Goal: Task Accomplishment & Management: Use online tool/utility

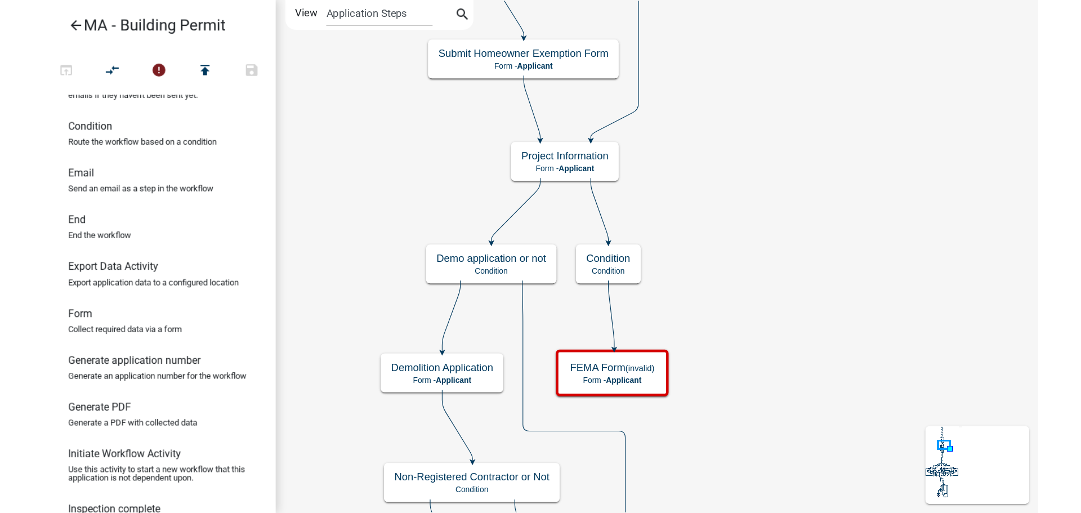
scroll to position [169, 0]
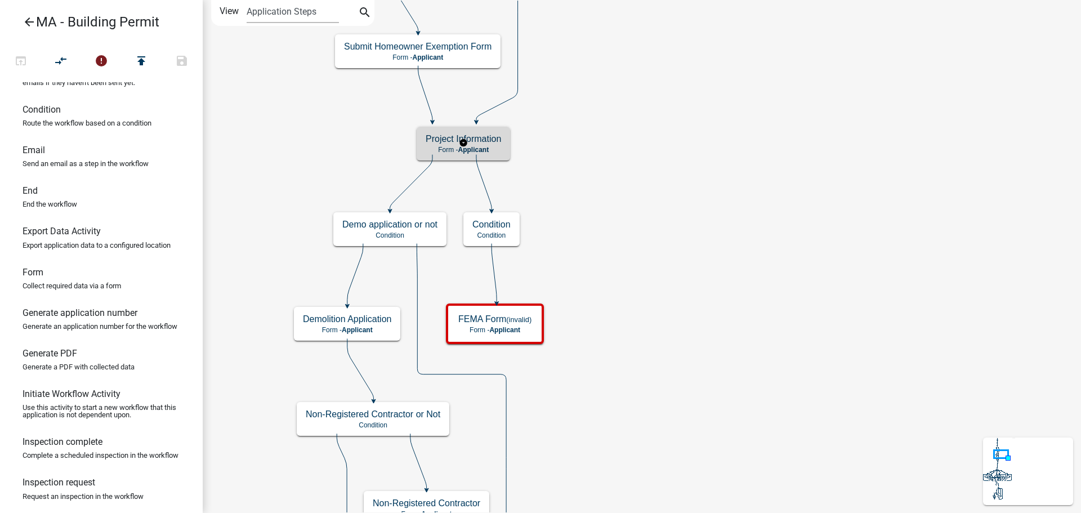
click at [470, 148] on span "Applicant" at bounding box center [473, 150] width 31 height 8
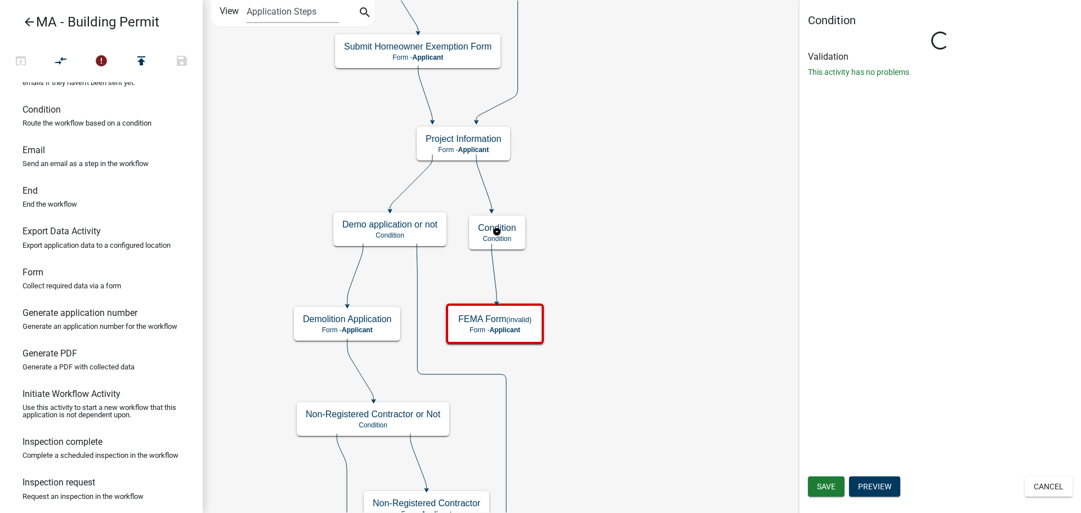
scroll to position [0, 0]
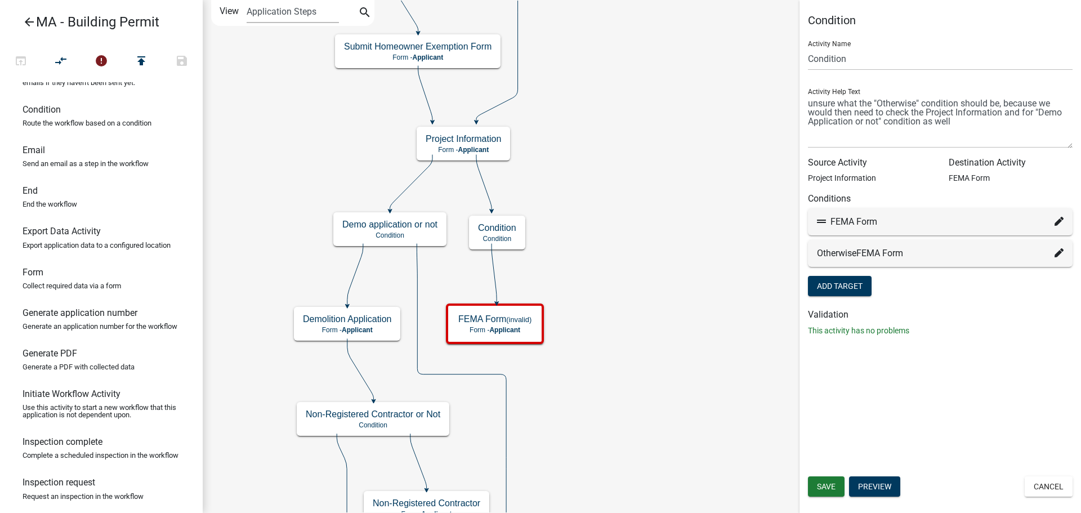
click at [864, 221] on icon at bounding box center [1058, 221] width 9 height 9
select select "96: 914918c6-60e0-4d16-8fca-2dfe8f3473e7"
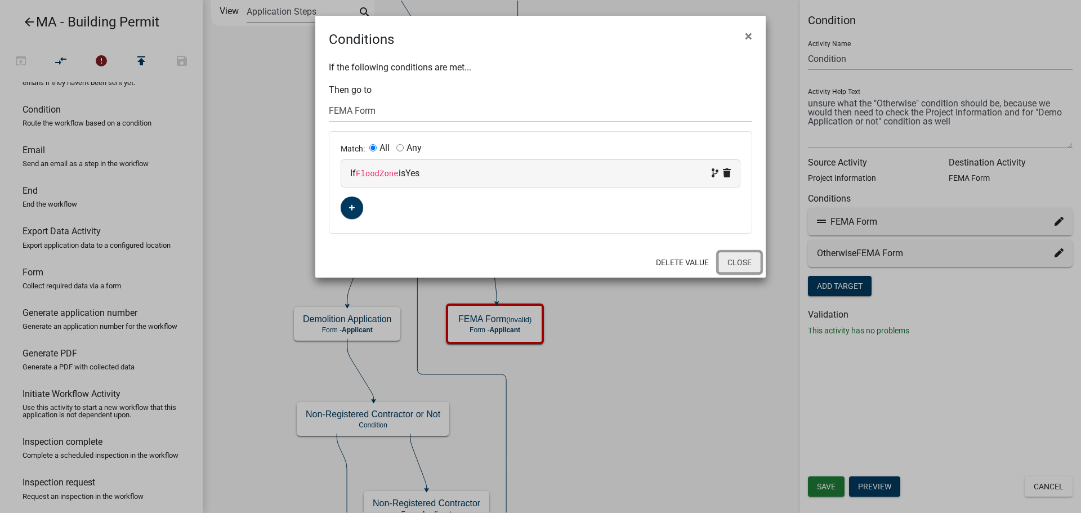
click at [744, 263] on button "Close" at bounding box center [739, 262] width 43 height 21
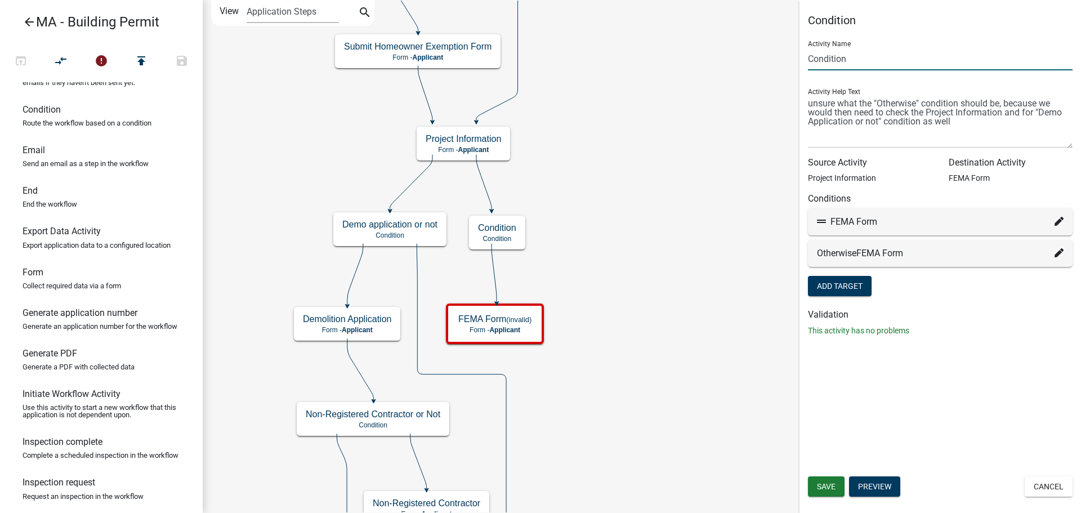
click at [864, 64] on input "Condition" at bounding box center [940, 58] width 265 height 23
type input "FEMA Form or not"
click at [864, 164] on h6 "Source Activity" at bounding box center [870, 162] width 124 height 11
click at [834, 445] on span "Save" at bounding box center [826, 486] width 19 height 9
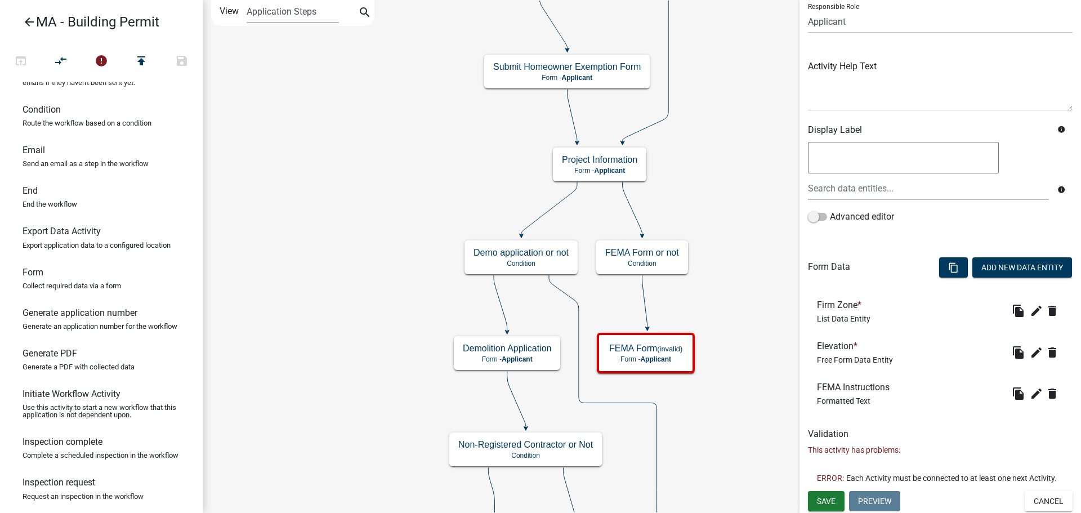
scroll to position [94, 0]
click at [832, 445] on span "Save" at bounding box center [826, 499] width 19 height 9
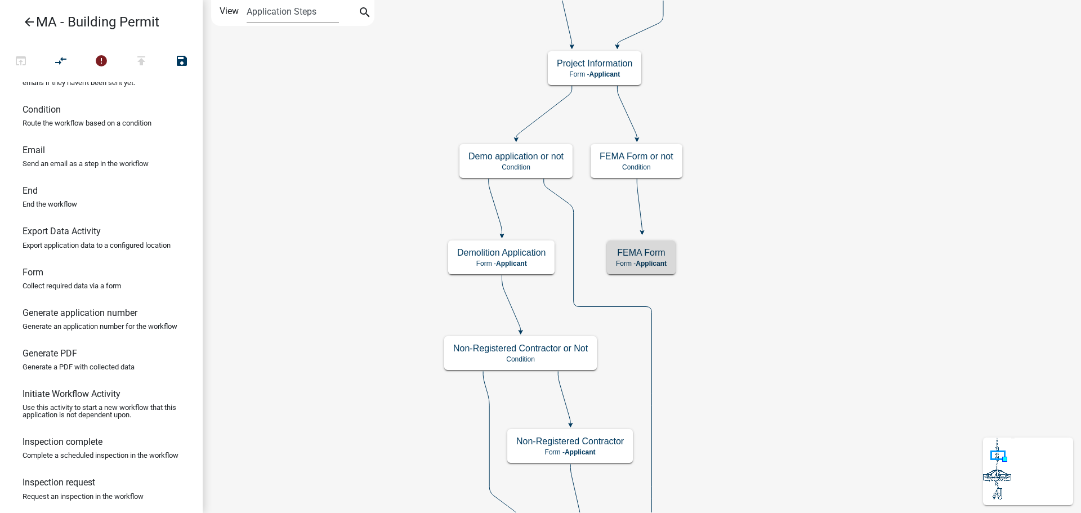
scroll to position [0, 0]
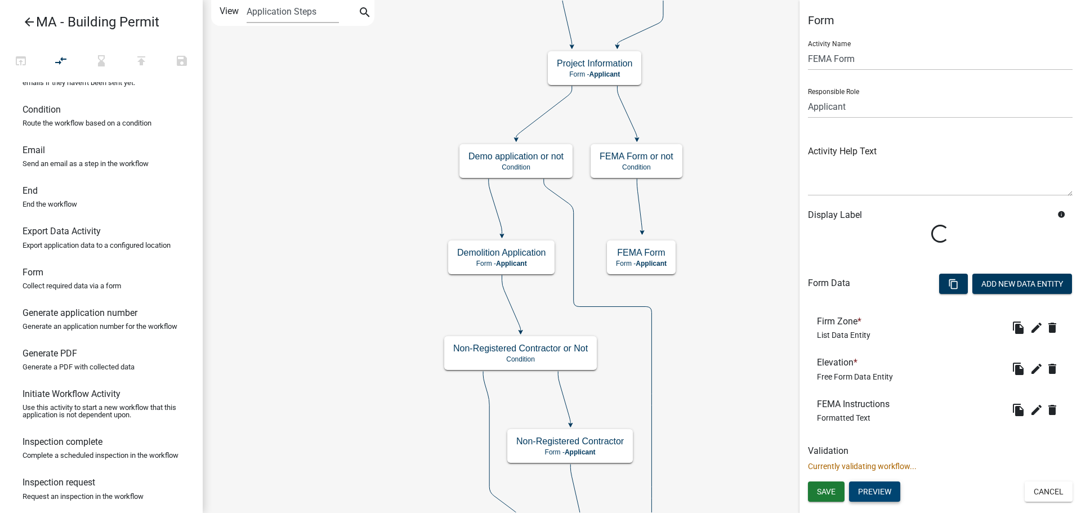
click at [864, 445] on button "Preview" at bounding box center [874, 491] width 51 height 20
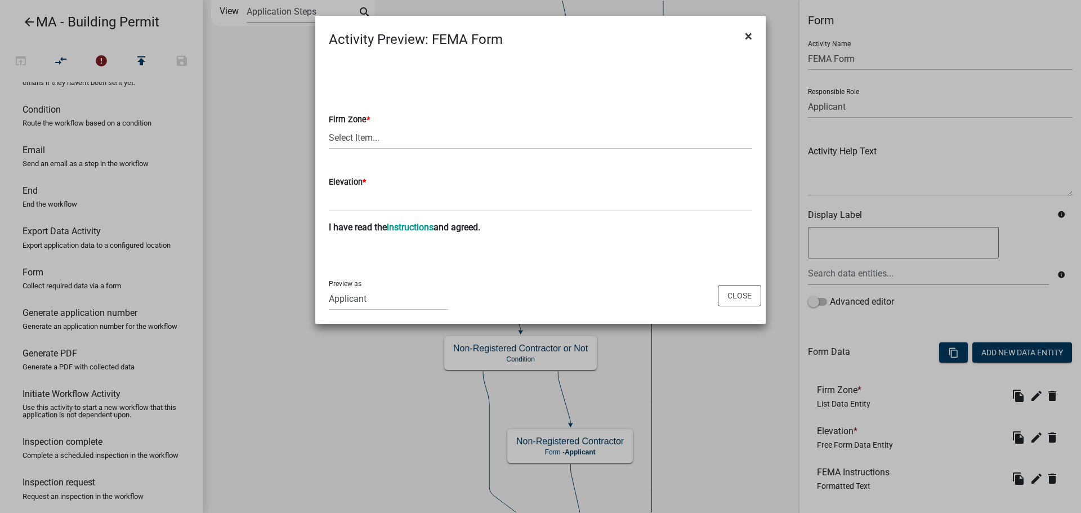
click at [746, 34] on span "×" at bounding box center [748, 36] width 7 height 16
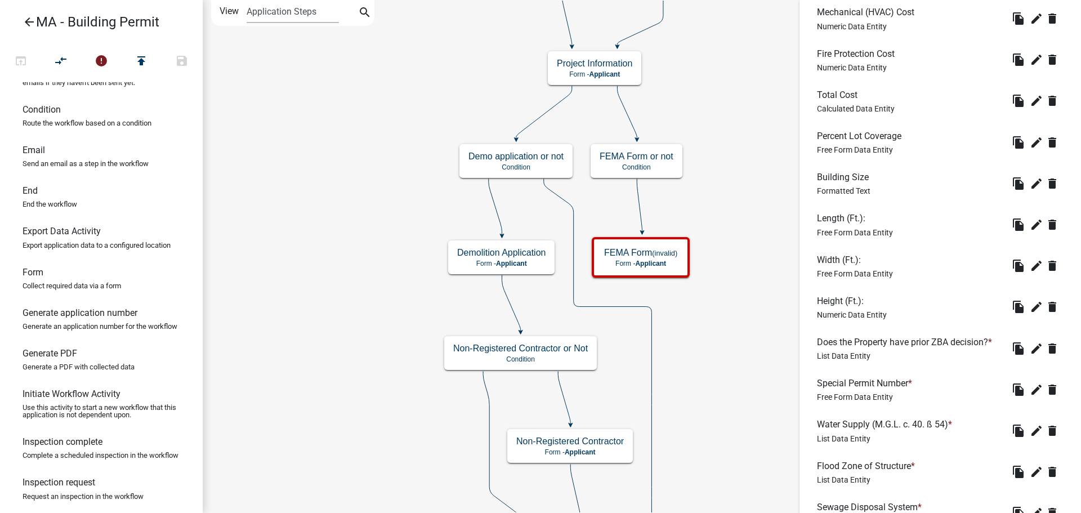
scroll to position [1584, 0]
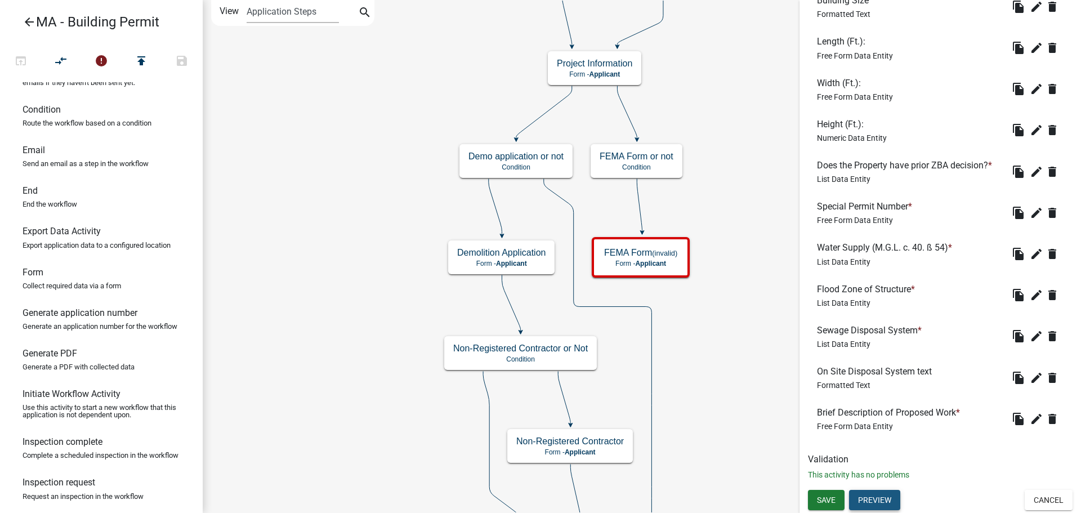
click at [864, 445] on button "Preview" at bounding box center [874, 500] width 51 height 20
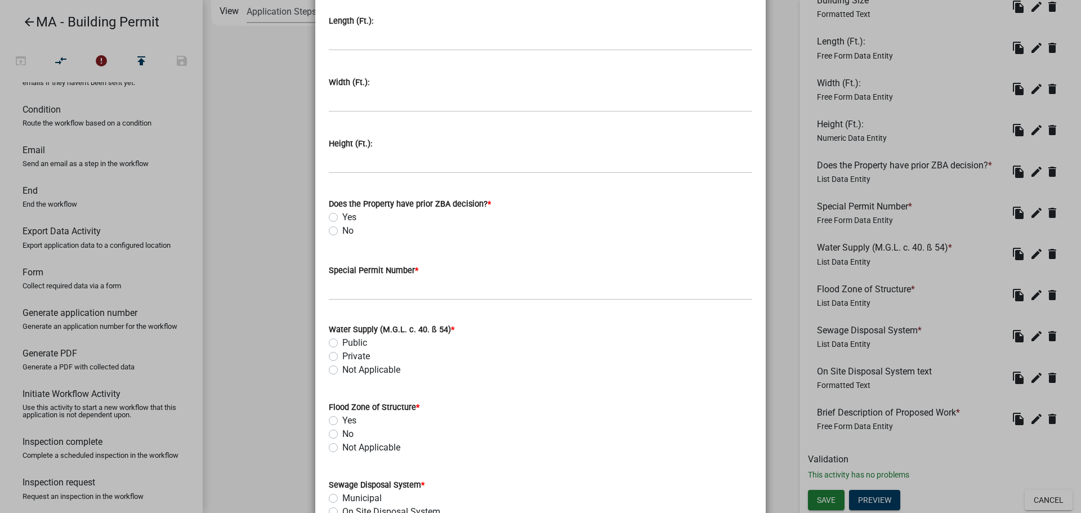
scroll to position [1620, 0]
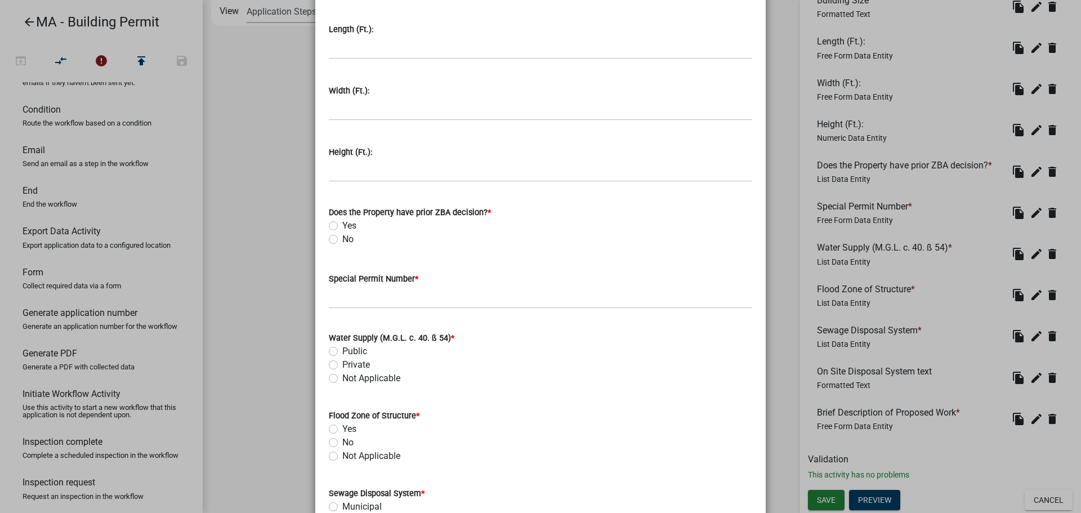
drag, startPoint x: 365, startPoint y: 245, endPoint x: 338, endPoint y: 210, distance: 43.8
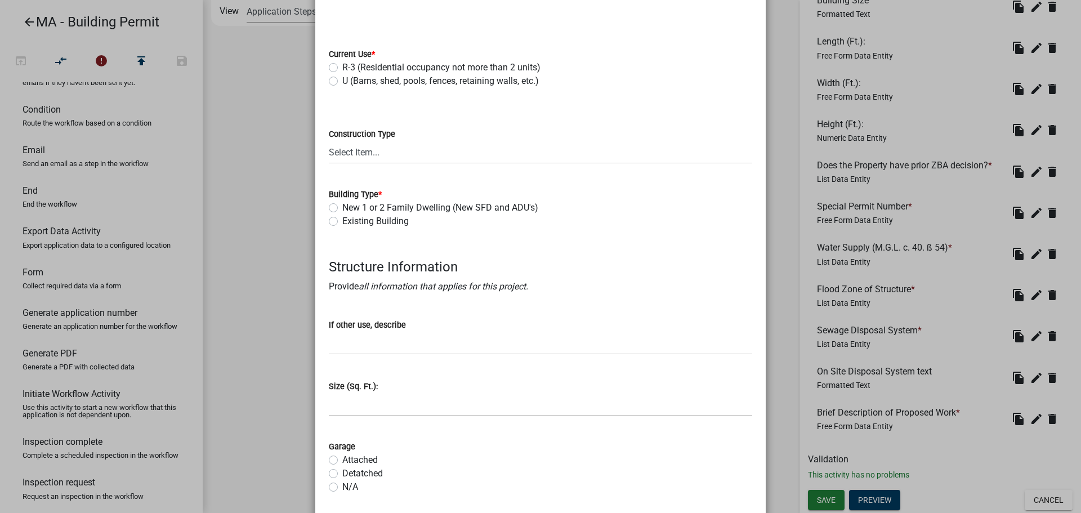
scroll to position [0, 0]
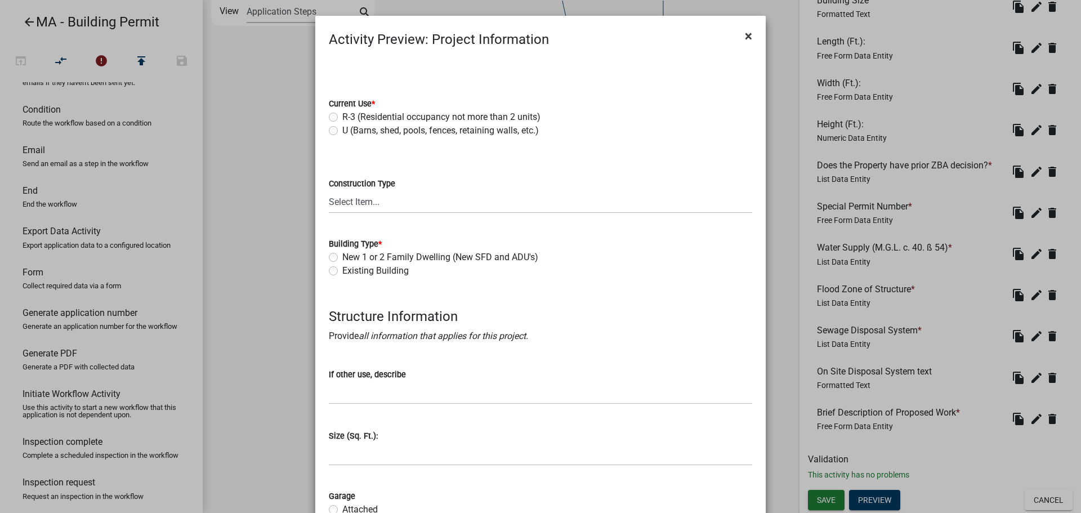
click at [745, 38] on span "×" at bounding box center [748, 36] width 7 height 16
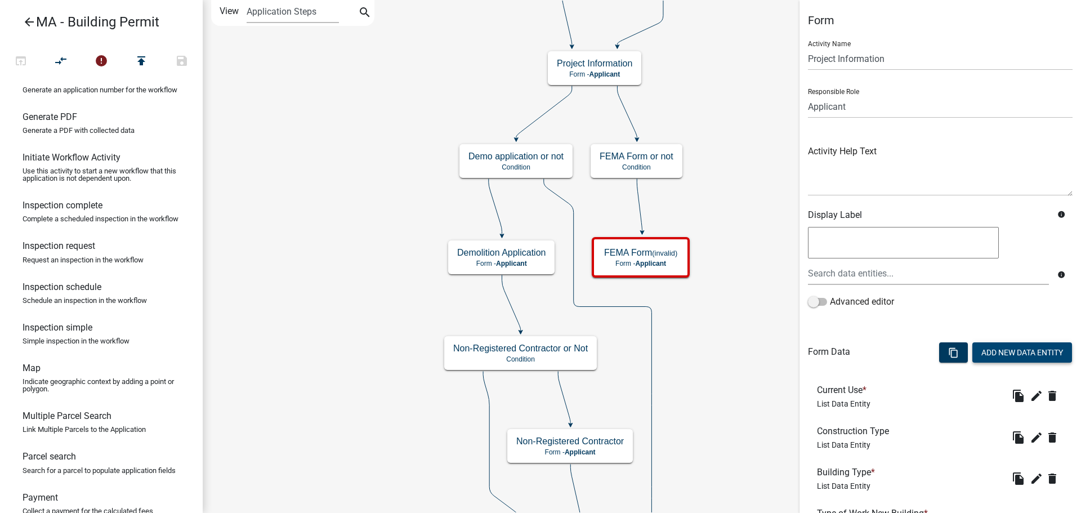
click at [864, 350] on button "Add New Data Entity" at bounding box center [1022, 352] width 100 height 20
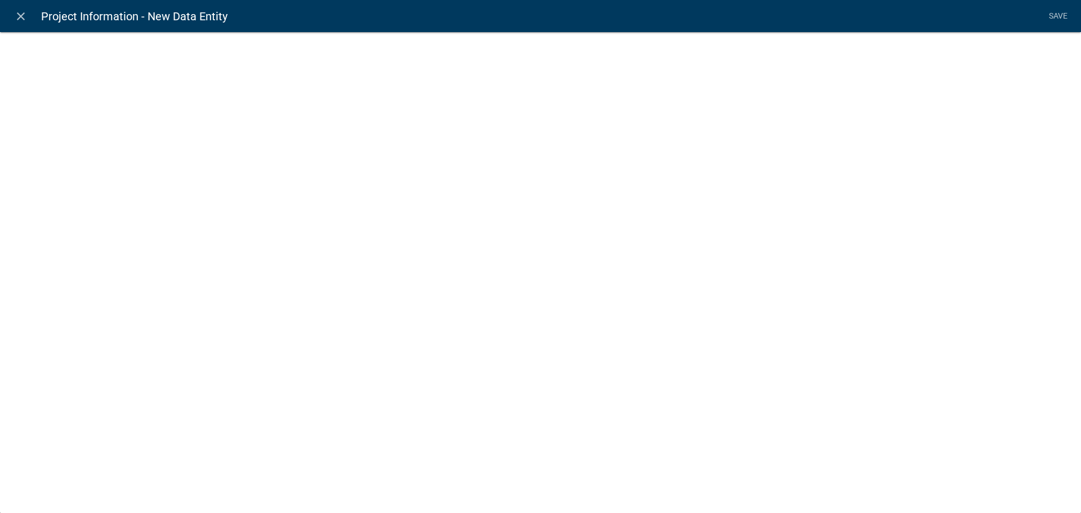
select select
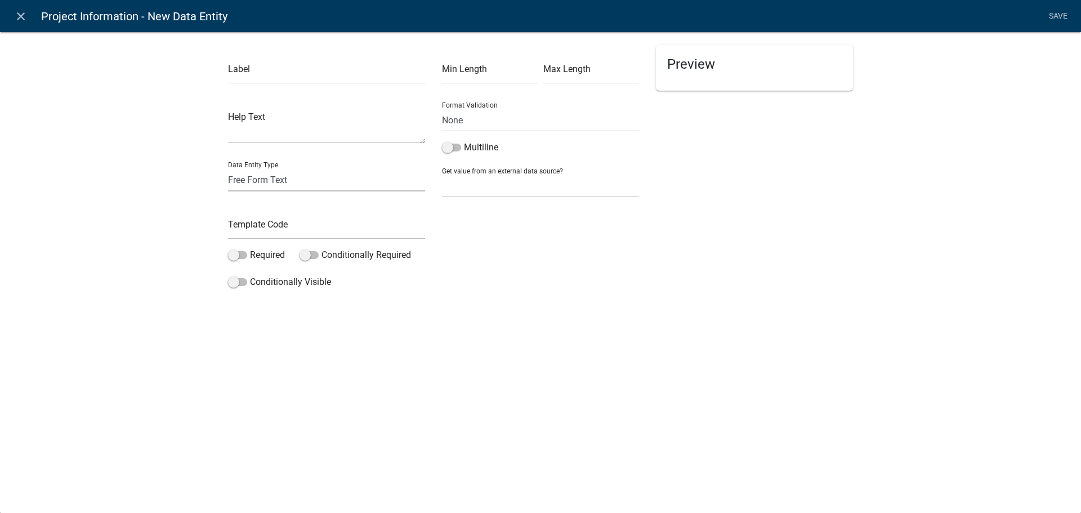
click at [324, 179] on select "Free Form Text Document Display Entity Value Fee Numeric Data Date Map Sketch D…" at bounding box center [326, 179] width 197 height 23
select select "document"
click at [228, 168] on select "Free Form Text Document Display Entity Value Fee Numeric Data Date Map Sketch D…" at bounding box center [326, 179] width 197 height 23
select select "document"
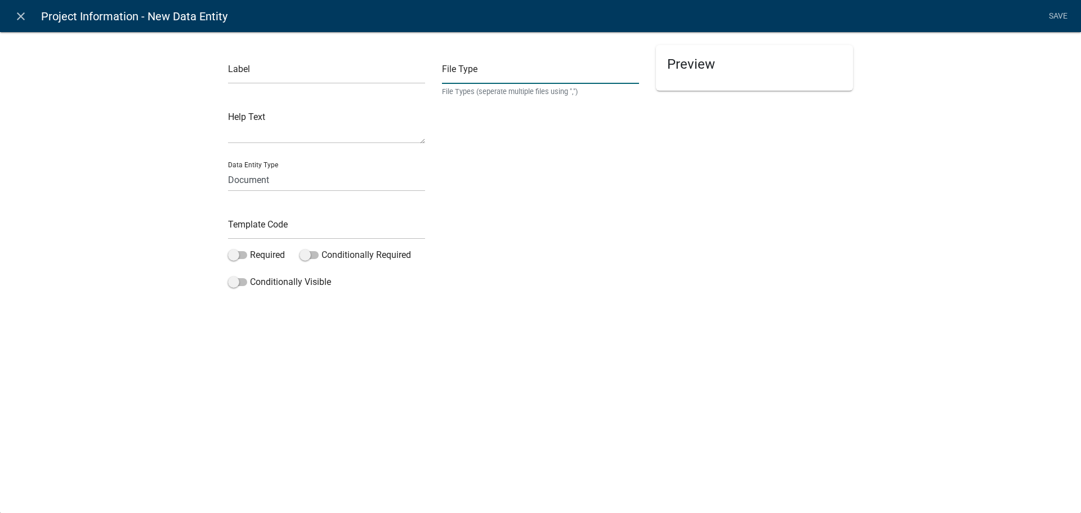
click at [515, 70] on input "text" at bounding box center [540, 72] width 197 height 23
type input "."
type input "docx,pdf"
click at [323, 78] on input "text" at bounding box center [326, 72] width 197 height 23
type input "A"
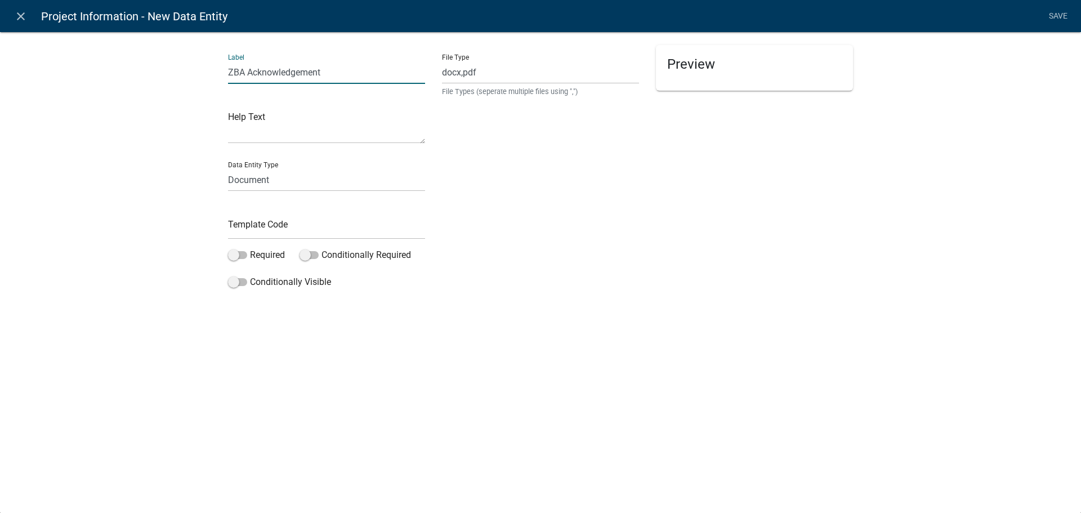
type input "ZBA Acknowledgement"
click at [259, 228] on input "text" at bounding box center [326, 227] width 197 height 23
type input "ZBAAckn"
click at [451, 203] on div "File Type docx,pdf File Types (seperate multiple files using ",")" at bounding box center [540, 169] width 214 height 248
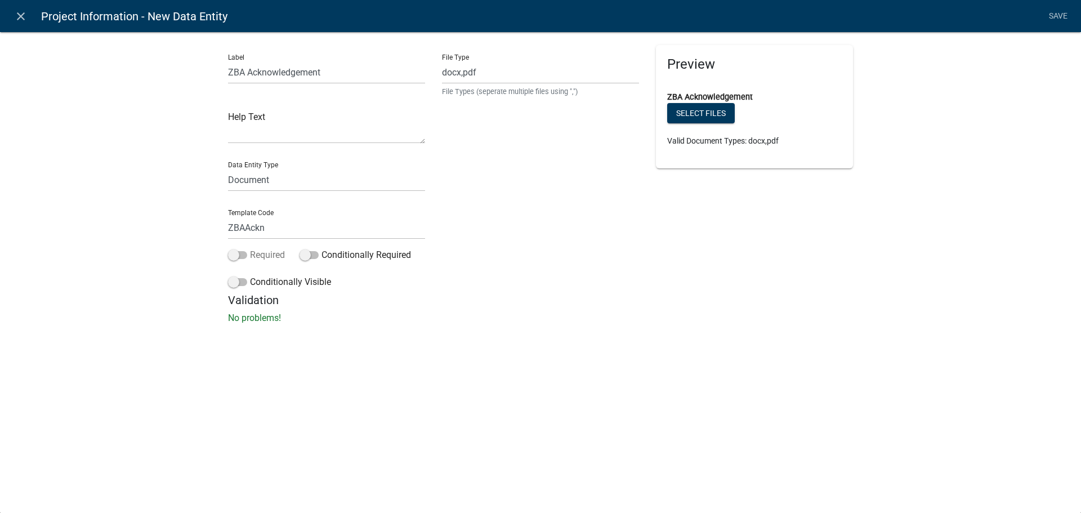
click at [266, 256] on label "Required" at bounding box center [256, 255] width 57 height 14
click at [250, 248] on input "Required" at bounding box center [250, 248] width 0 height 0
click at [864, 15] on link "Save" at bounding box center [1058, 16] width 28 height 21
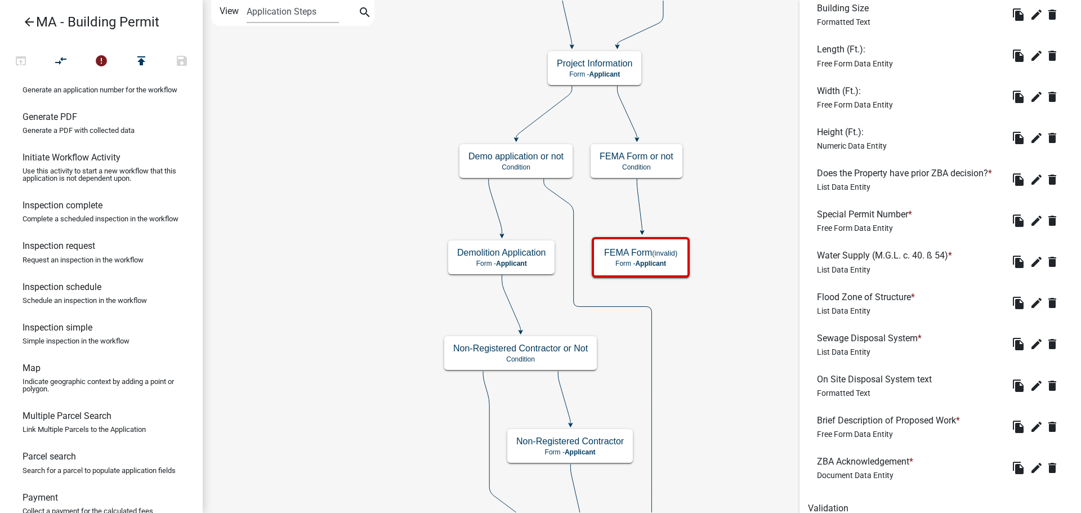
scroll to position [1626, 0]
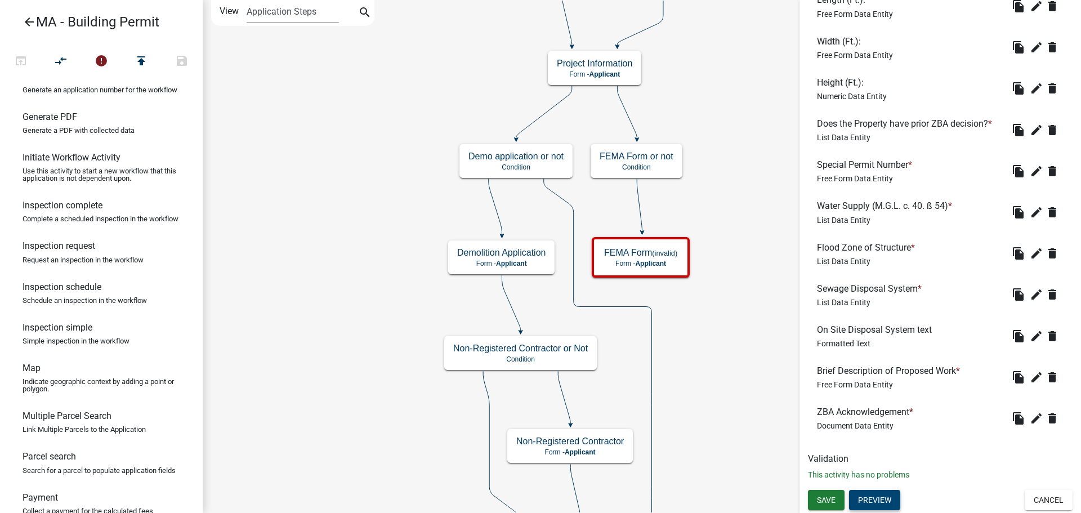
click at [864, 445] on button "Preview" at bounding box center [874, 500] width 51 height 20
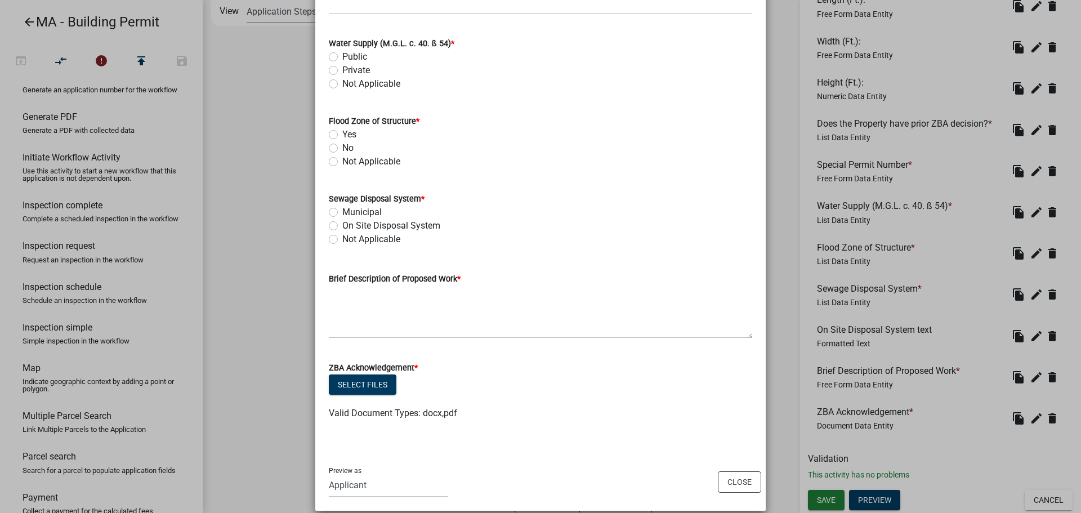
scroll to position [1928, 0]
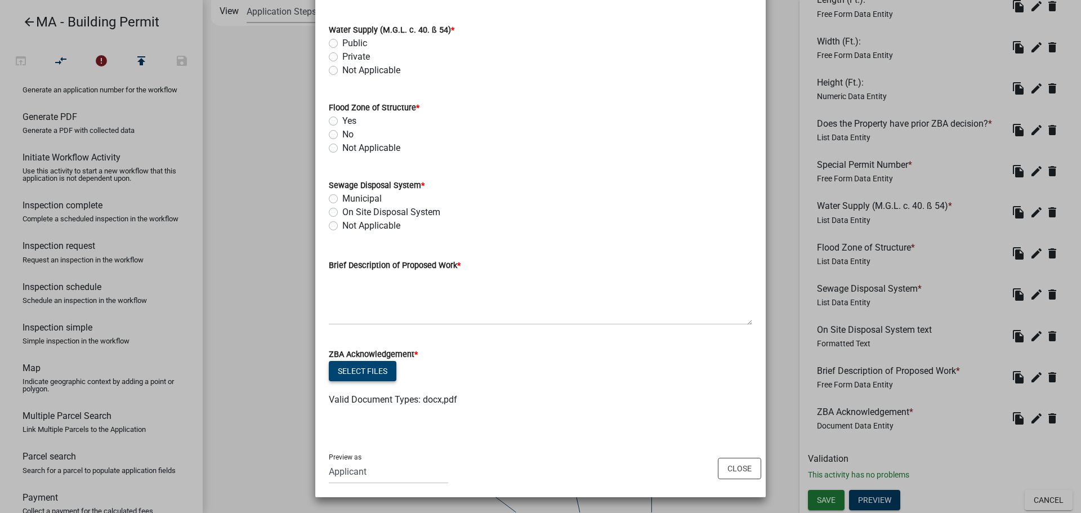
click at [371, 372] on button "Select files" at bounding box center [363, 371] width 68 height 20
click at [731, 445] on button "Close" at bounding box center [739, 468] width 43 height 21
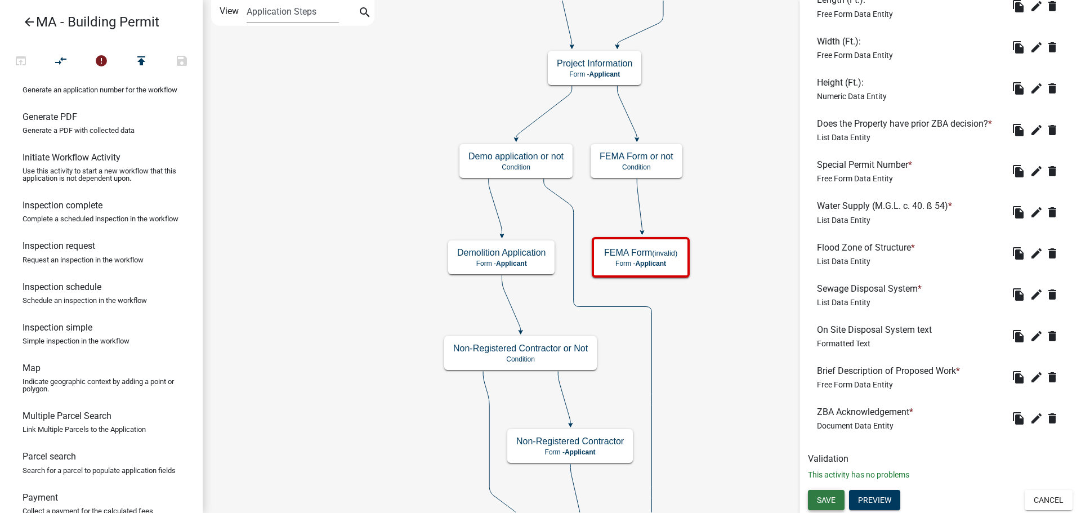
click at [836, 445] on button "Save" at bounding box center [826, 500] width 37 height 20
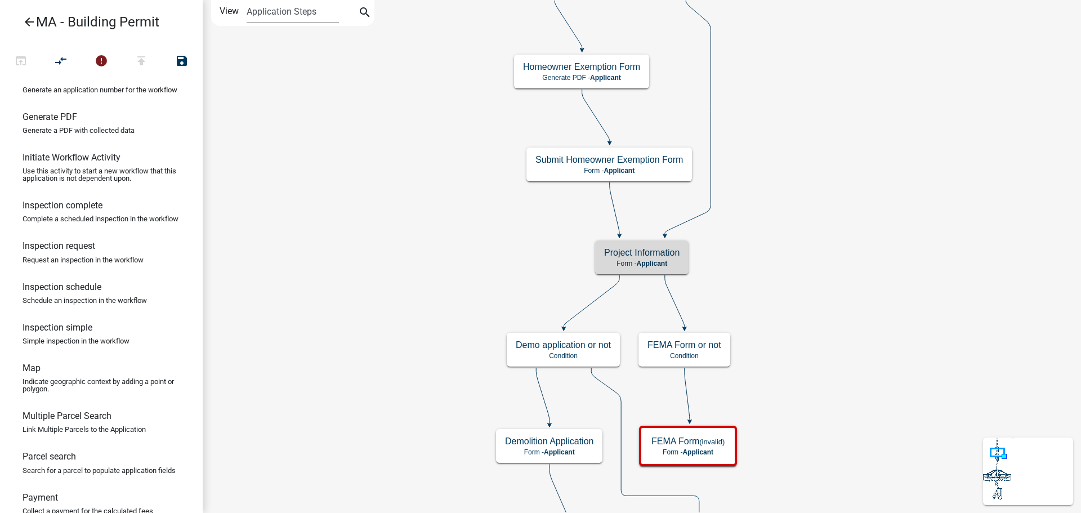
scroll to position [0, 0]
click at [667, 265] on span "Applicant" at bounding box center [651, 264] width 31 height 8
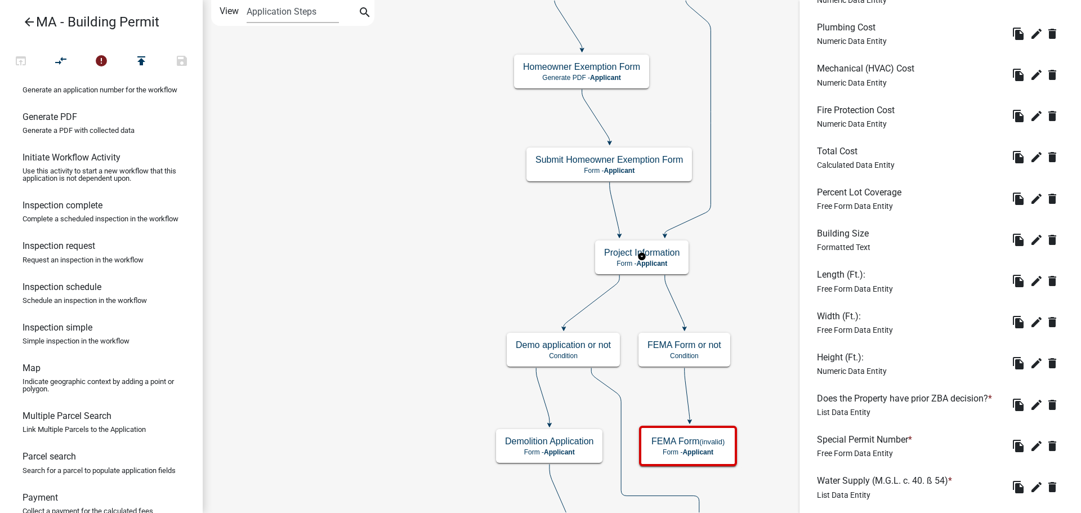
scroll to position [1626, 0]
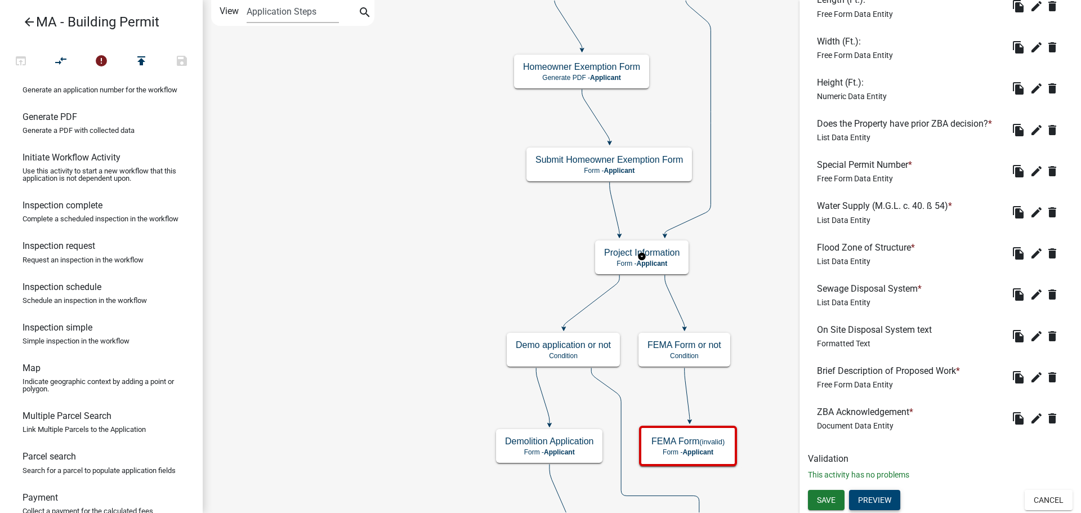
click at [864, 445] on button "Preview" at bounding box center [874, 500] width 51 height 20
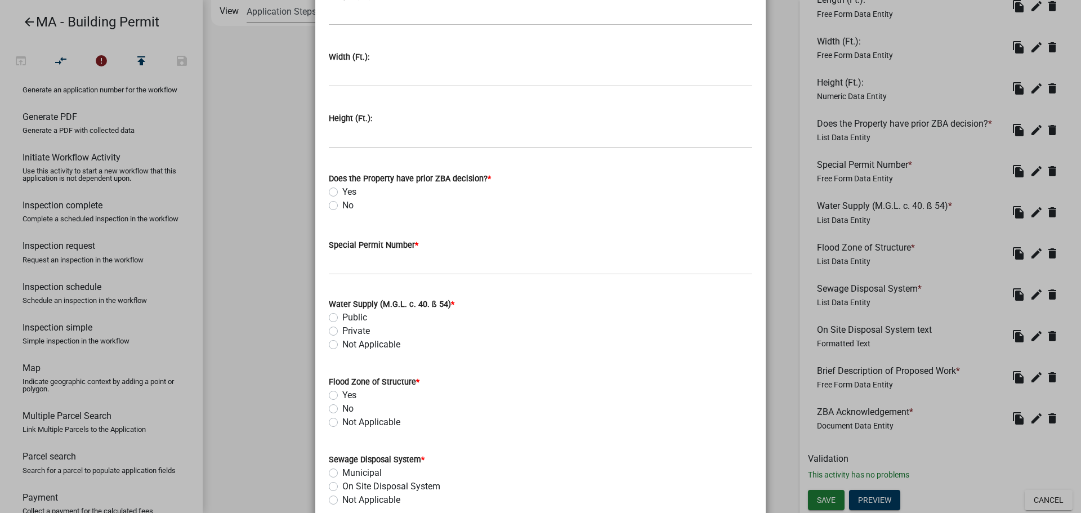
scroll to position [1928, 0]
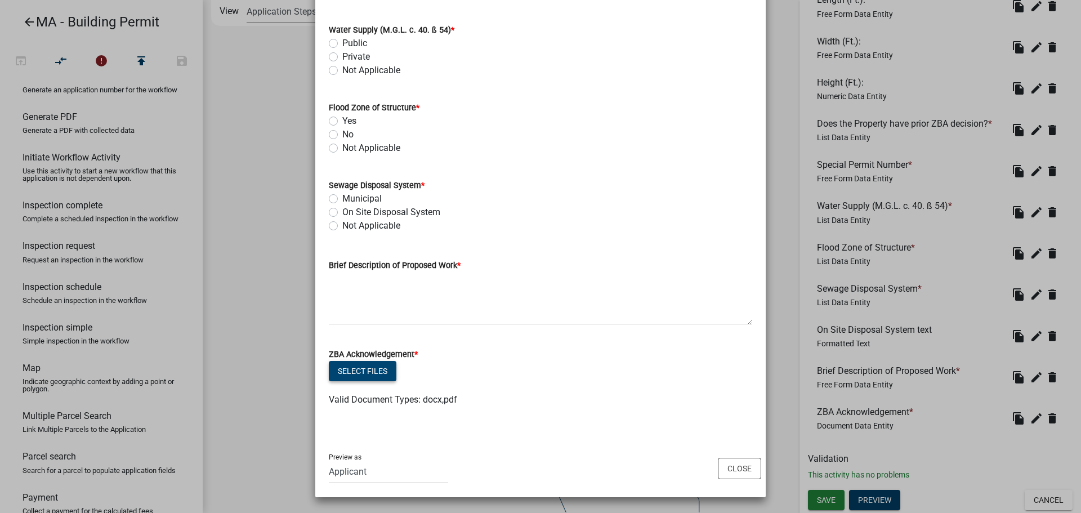
click at [377, 370] on button "Select files" at bounding box center [363, 371] width 68 height 20
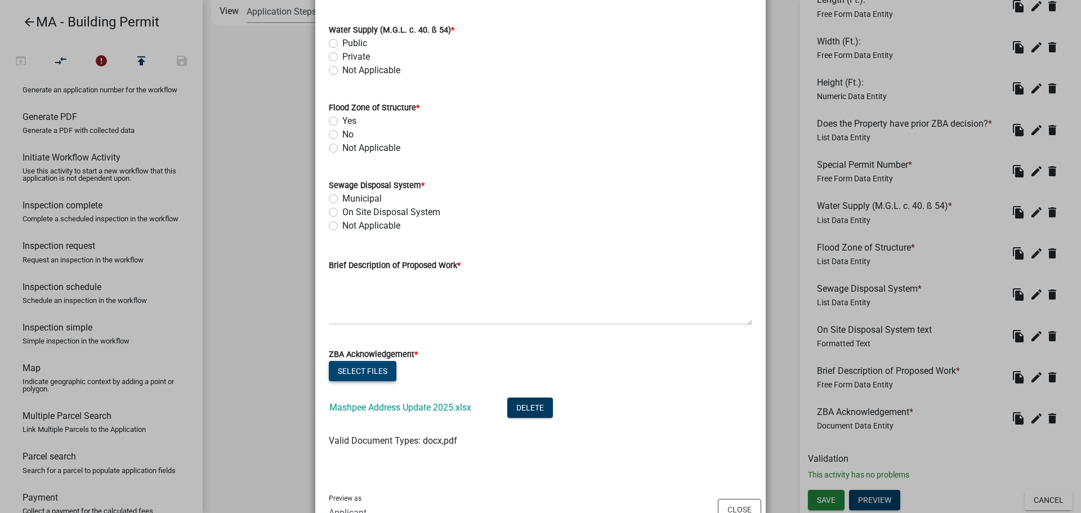
scroll to position [1969, 0]
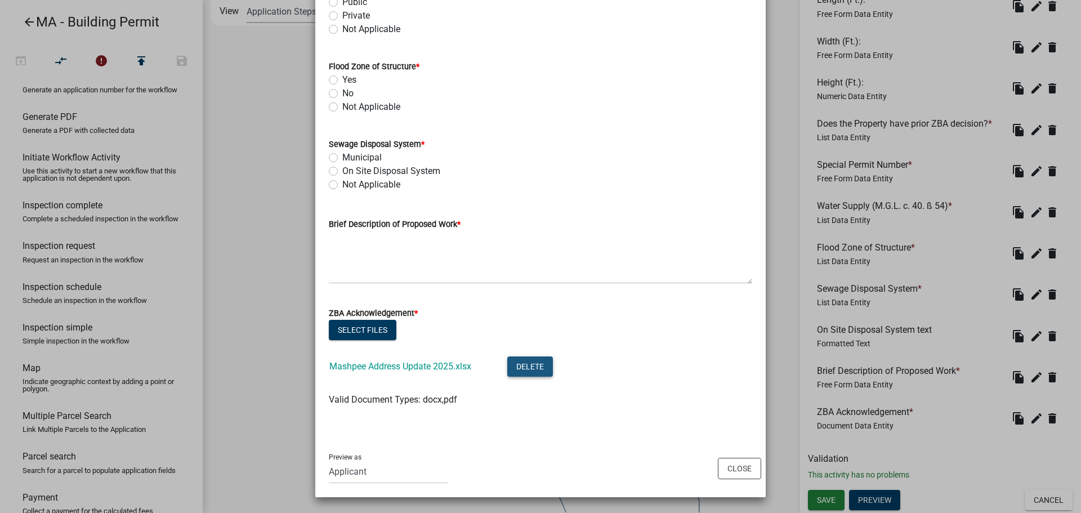
click at [529, 364] on button "Delete" at bounding box center [530, 366] width 46 height 20
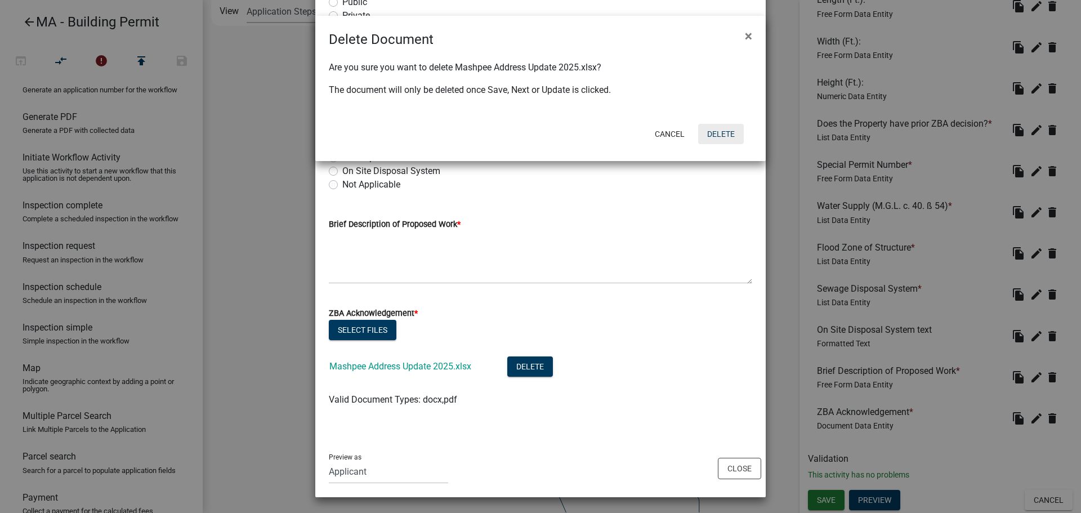
click at [716, 138] on button "Delete" at bounding box center [721, 134] width 46 height 20
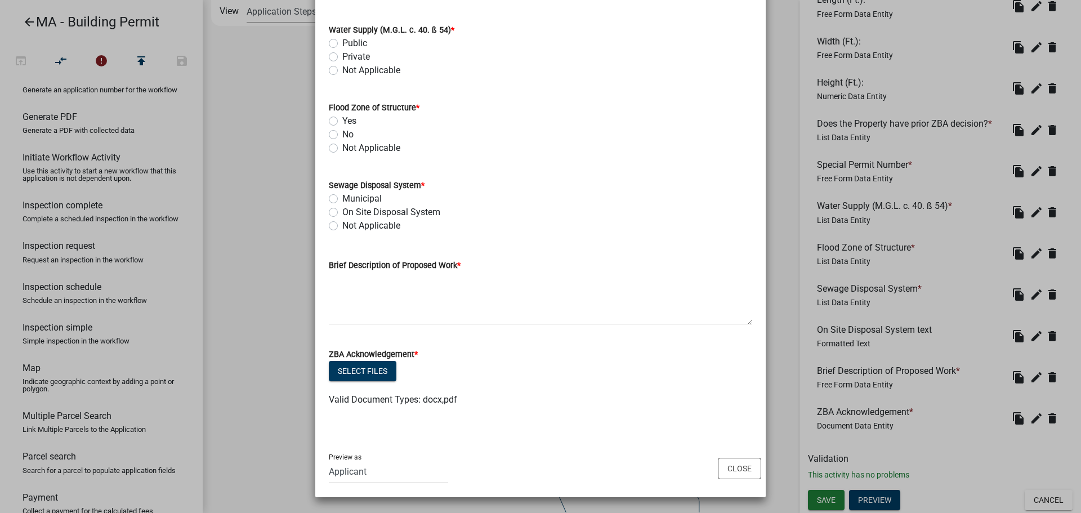
scroll to position [1928, 0]
click at [736, 445] on button "Close" at bounding box center [739, 468] width 43 height 21
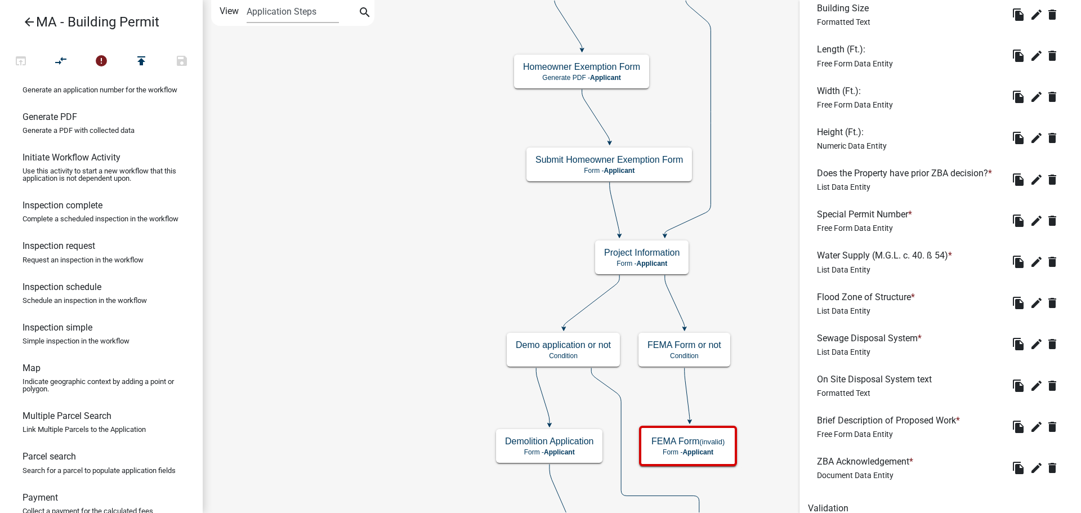
scroll to position [1626, 0]
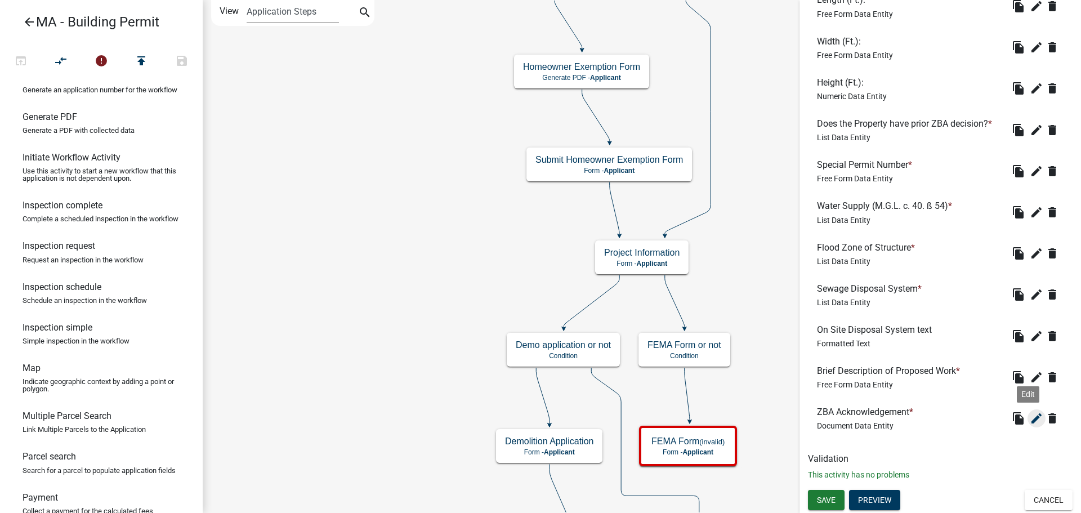
click at [864, 421] on icon "edit" at bounding box center [1037, 419] width 14 height 14
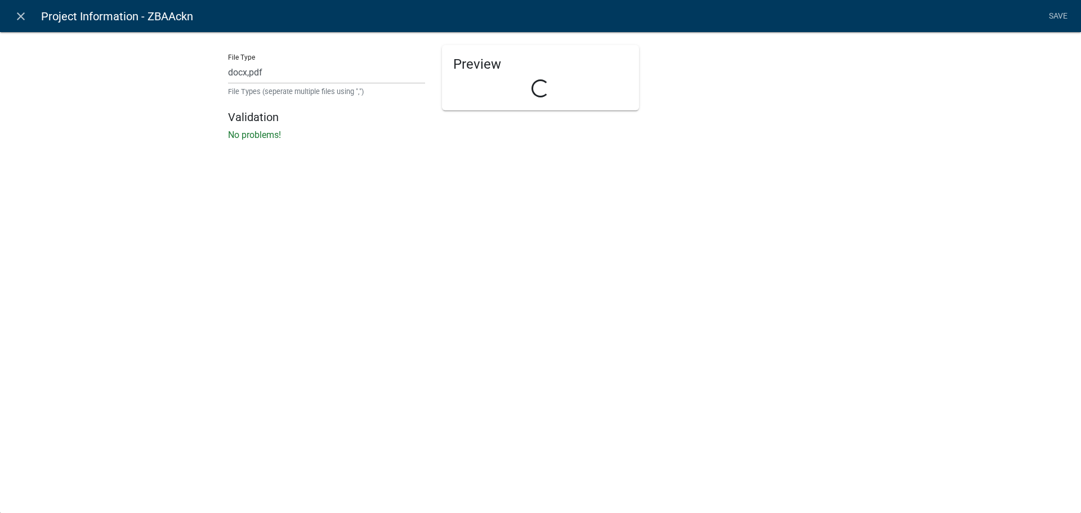
select select "document"
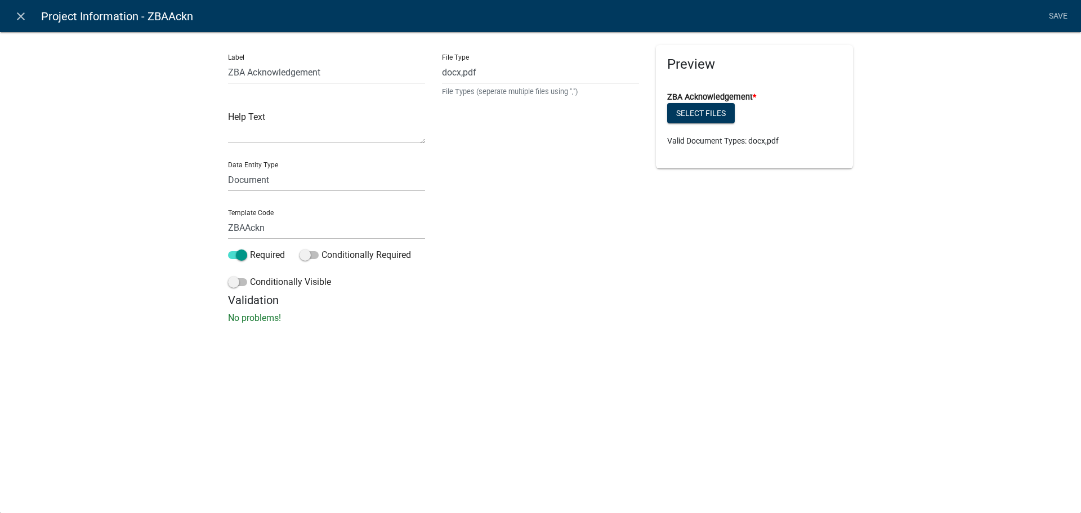
click at [522, 166] on div "File Type docx,pdf File Types (seperate multiple files using ",")" at bounding box center [540, 169] width 214 height 248
click at [864, 13] on link "Save" at bounding box center [1058, 16] width 28 height 21
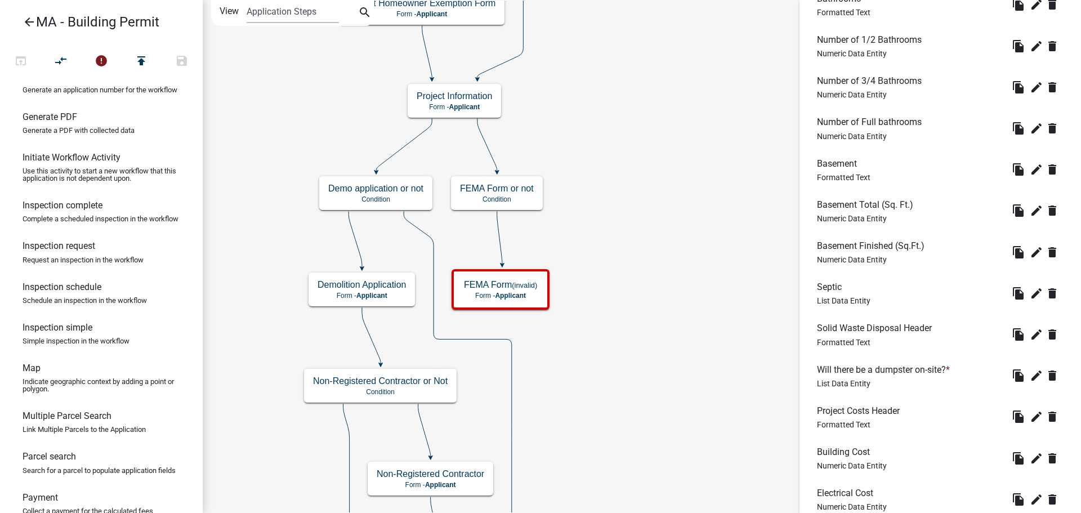
scroll to position [1288, 0]
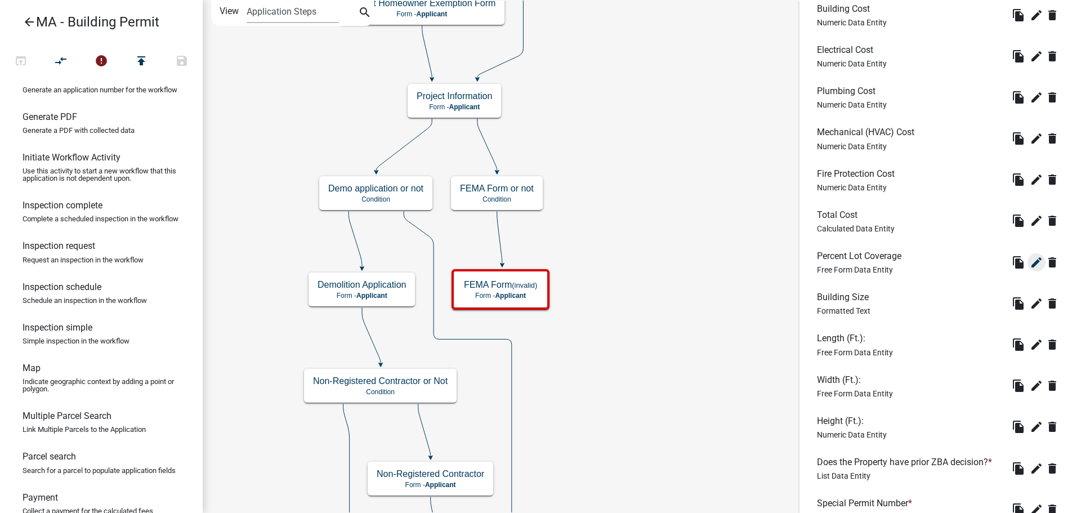
click at [864, 265] on icon "edit" at bounding box center [1037, 263] width 14 height 14
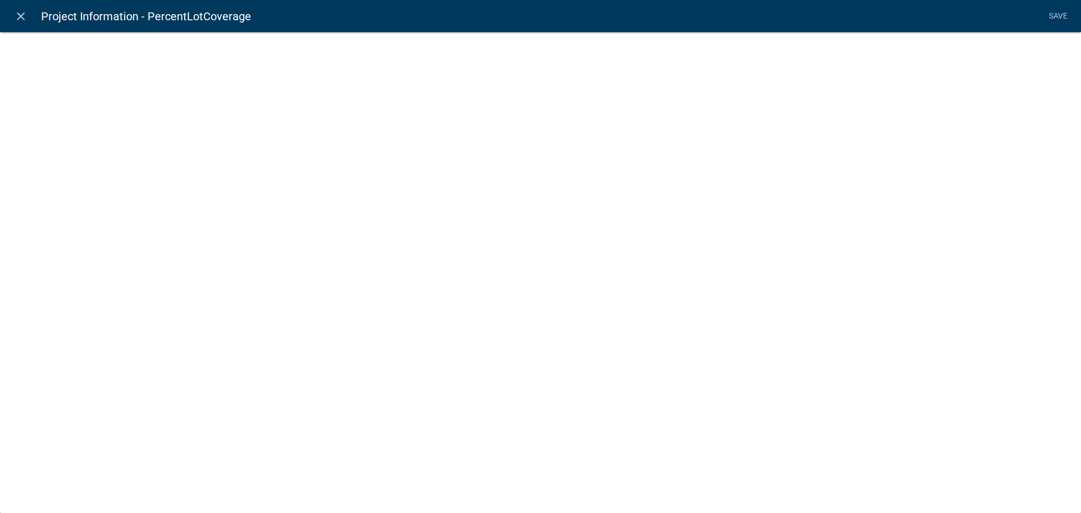
select select
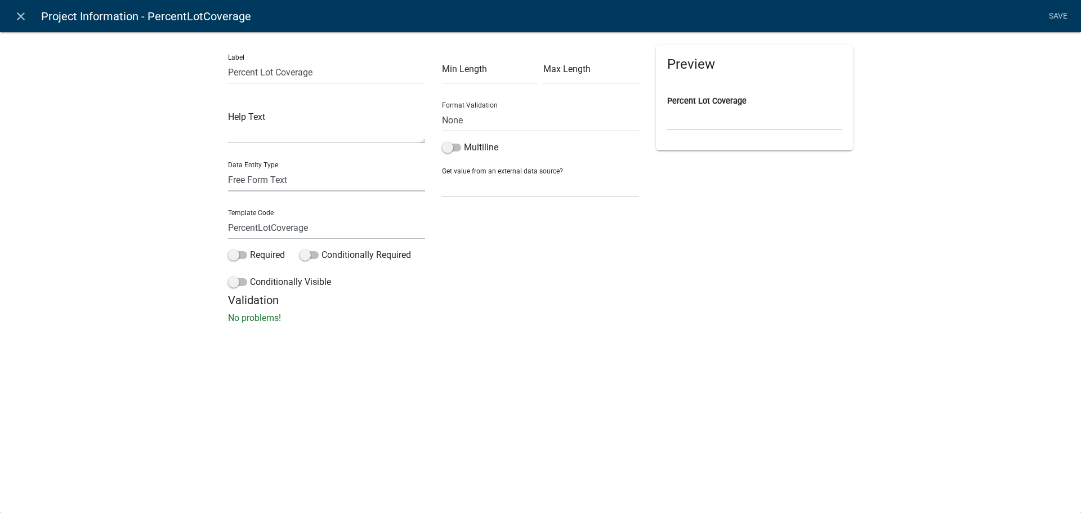
click at [345, 185] on select "Free Form Text Document Display Entity Value Fee Numeric Data Date Map Sketch D…" at bounding box center [326, 179] width 197 height 23
select select "numeric-data"
click at [228, 168] on select "Free Form Text Document Display Entity Value Fee Numeric Data Date Map Sketch D…" at bounding box center [326, 179] width 197 height 23
select select "numeric-data"
select select
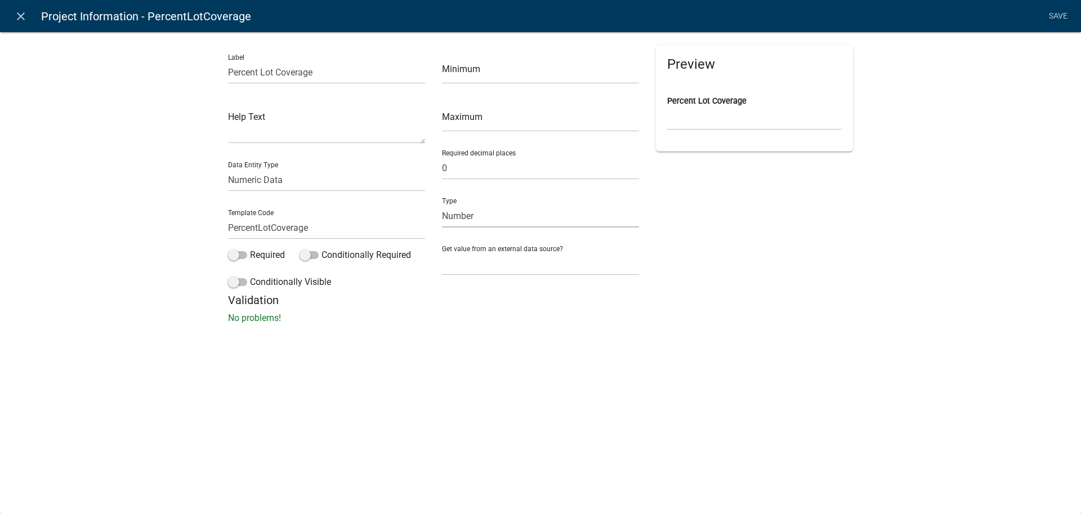
click at [529, 218] on select "Number Currency" at bounding box center [540, 215] width 197 height 23
click at [675, 213] on div "Preview Percent Lot Coverage" at bounding box center [754, 169] width 214 height 248
click at [322, 74] on input "Percent Lot Coverage" at bounding box center [326, 72] width 197 height 23
type input "Percent Lot Coverage(%)"
click at [530, 115] on input "number" at bounding box center [540, 120] width 197 height 23
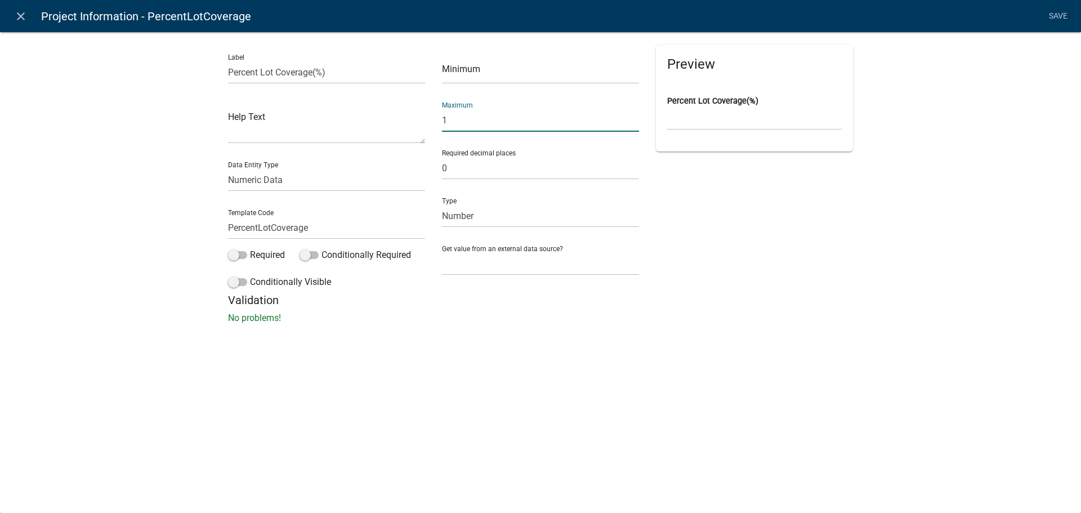
type input "1"
click at [732, 183] on div "Preview Percent Lot Coverage(%)" at bounding box center [754, 169] width 214 height 248
click at [864, 14] on link "Save" at bounding box center [1058, 16] width 28 height 21
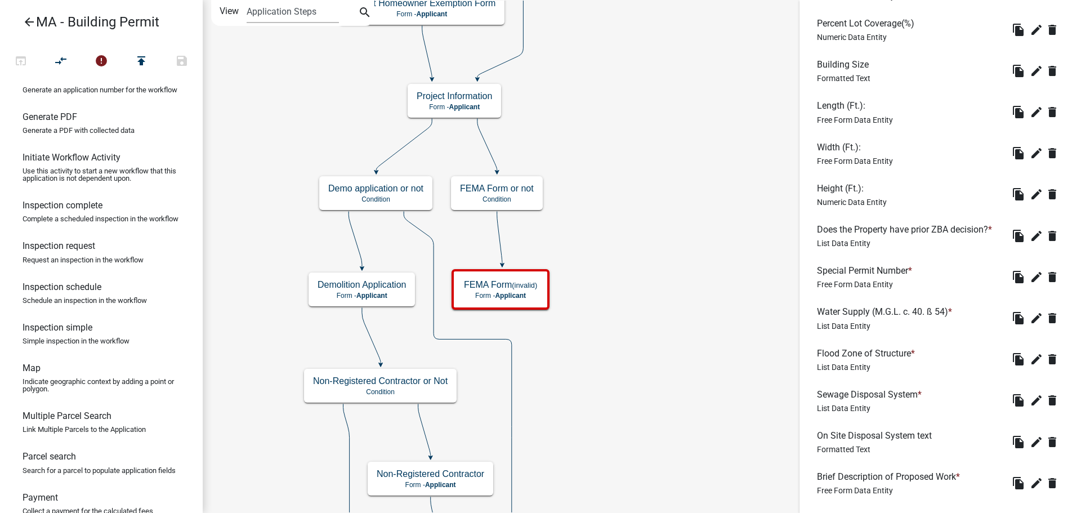
scroll to position [1626, 0]
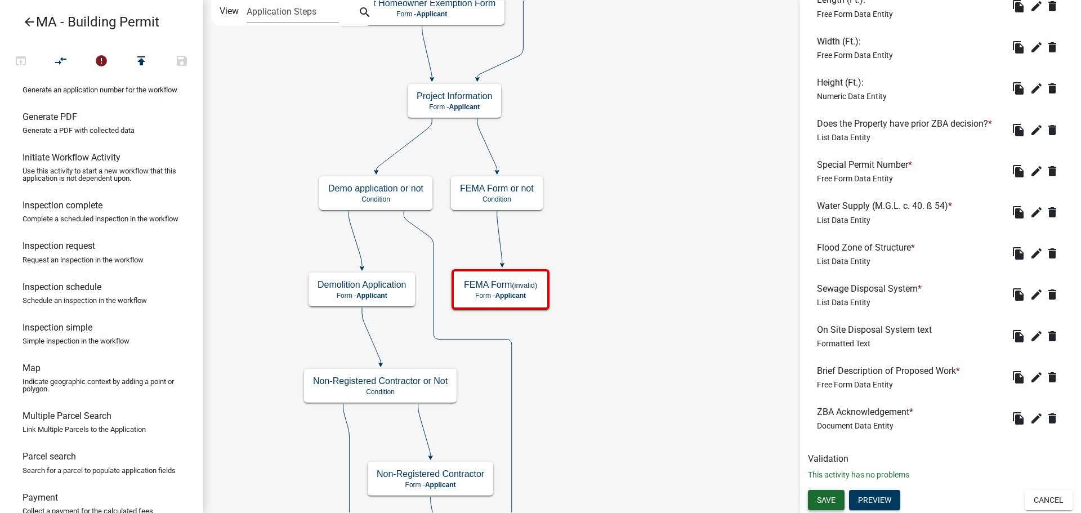
click at [824, 445] on button "Save" at bounding box center [826, 500] width 37 height 20
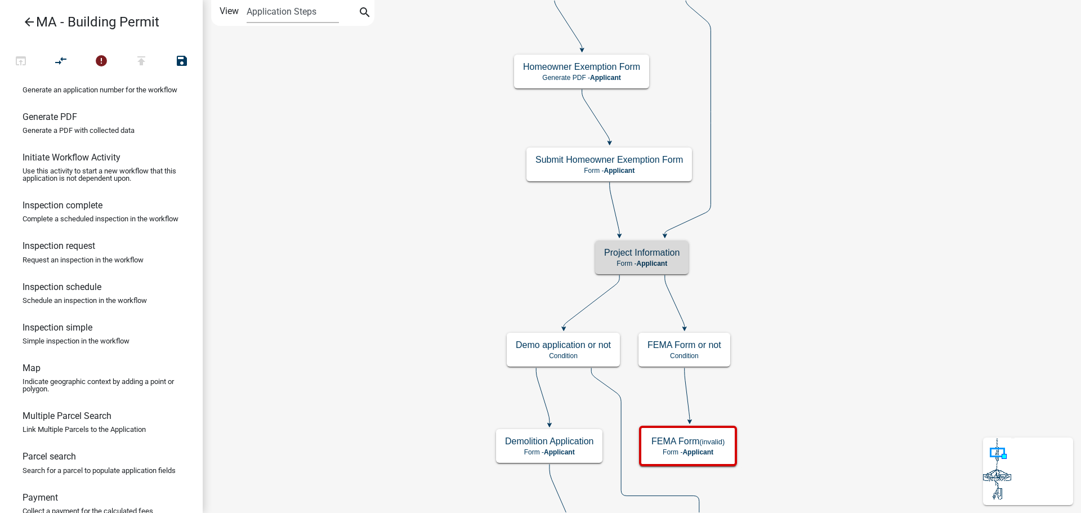
scroll to position [0, 0]
click at [661, 261] on span "Applicant" at bounding box center [651, 264] width 31 height 8
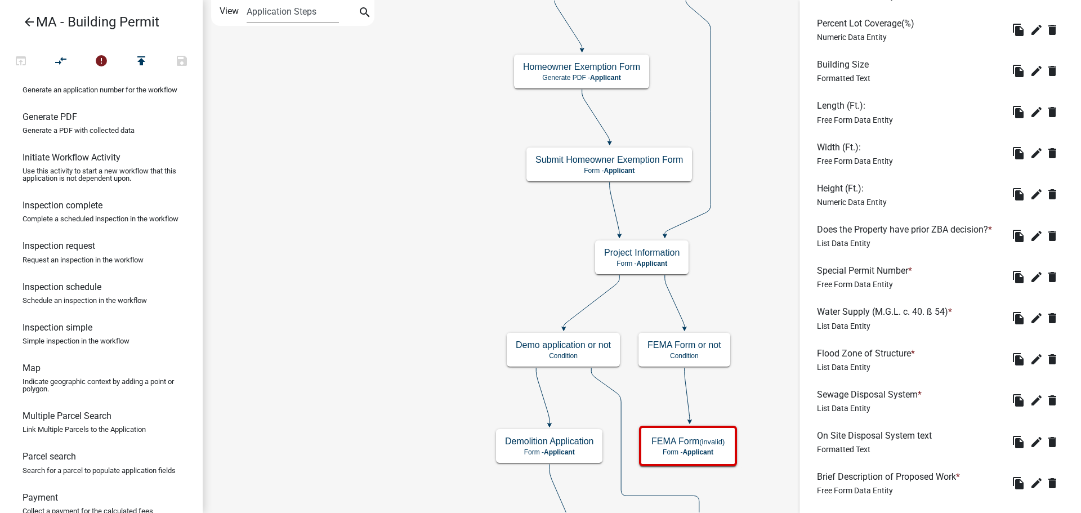
scroll to position [1626, 0]
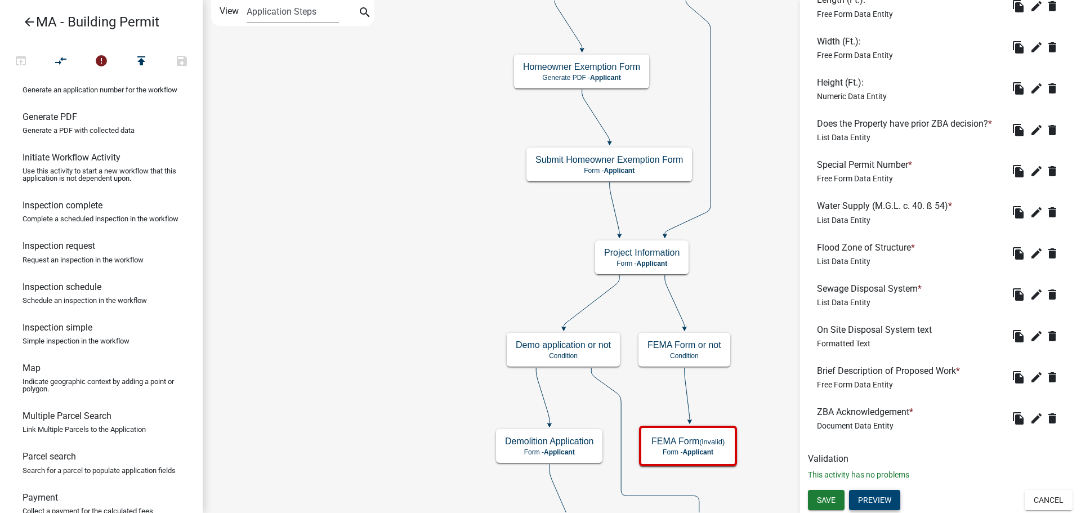
click at [864, 445] on button "Preview" at bounding box center [874, 500] width 51 height 20
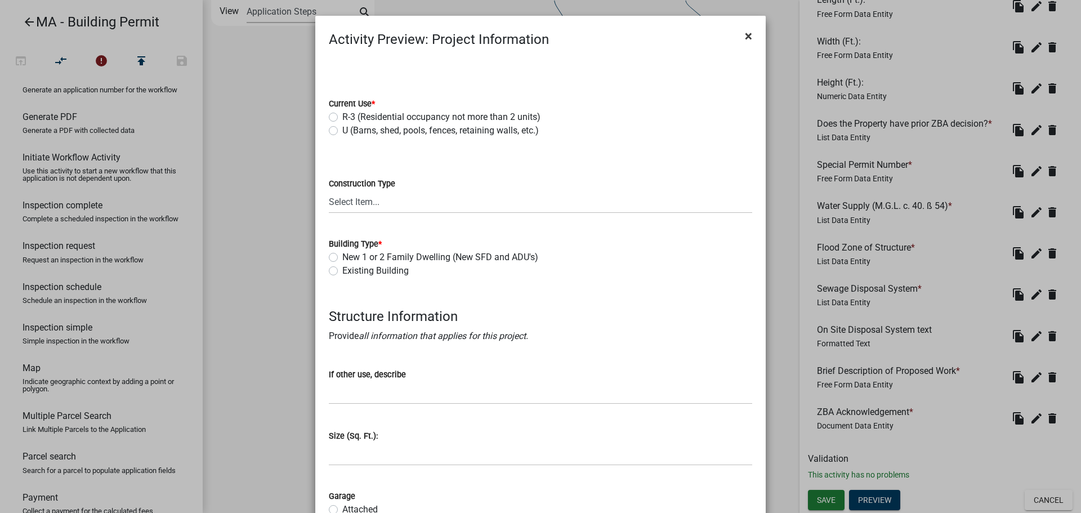
scroll to position [1303, 0]
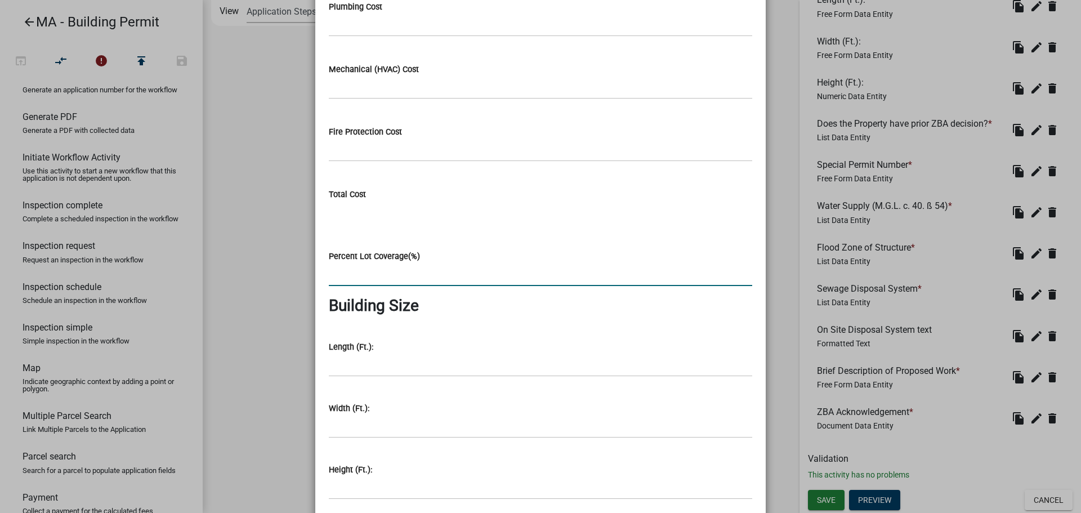
click at [401, 278] on input "text" at bounding box center [540, 274] width 423 height 23
click at [401, 277] on input "text" at bounding box center [540, 274] width 423 height 23
click at [378, 277] on input "text" at bounding box center [540, 274] width 423 height 23
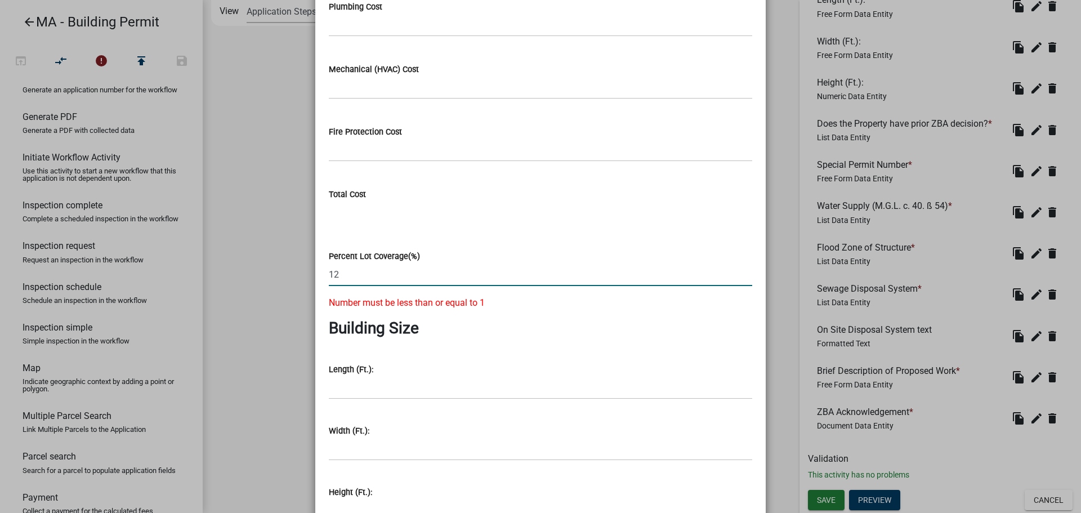
type input "1"
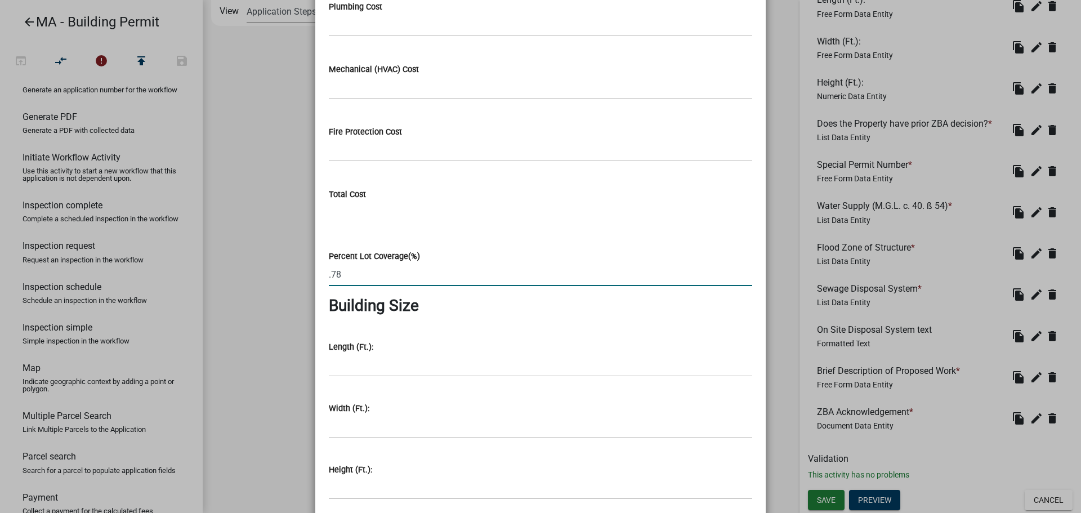
click at [483, 236] on div "Percent Lot Coverage(%) .78" at bounding box center [540, 260] width 423 height 52
type input "0.78"
click at [400, 274] on input "0.78" at bounding box center [540, 274] width 423 height 23
click at [430, 280] on input "0.78" at bounding box center [540, 274] width 423 height 23
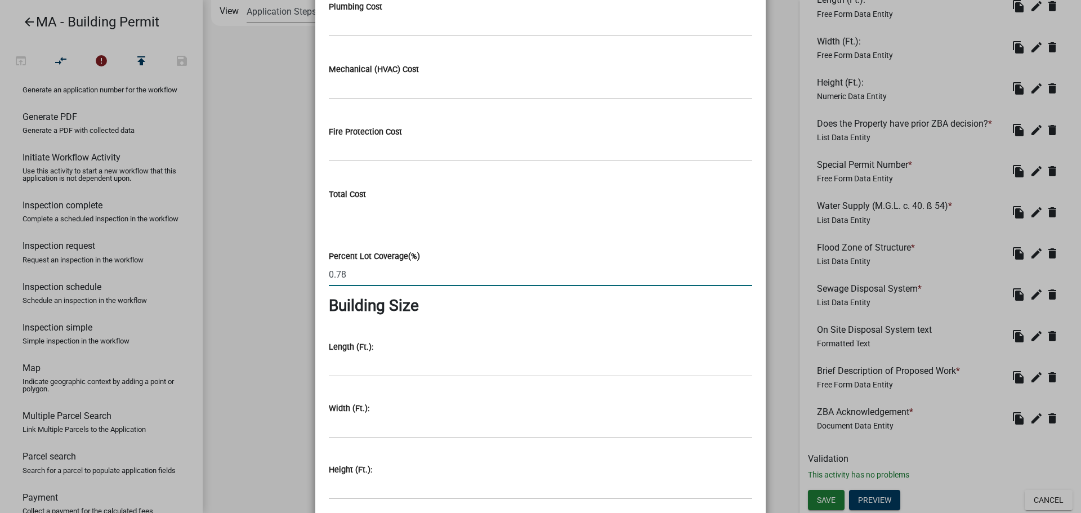
click at [466, 337] on div "Length (Ft.):" at bounding box center [540, 350] width 423 height 52
click at [439, 364] on input "Length (Ft.):" at bounding box center [540, 365] width 423 height 23
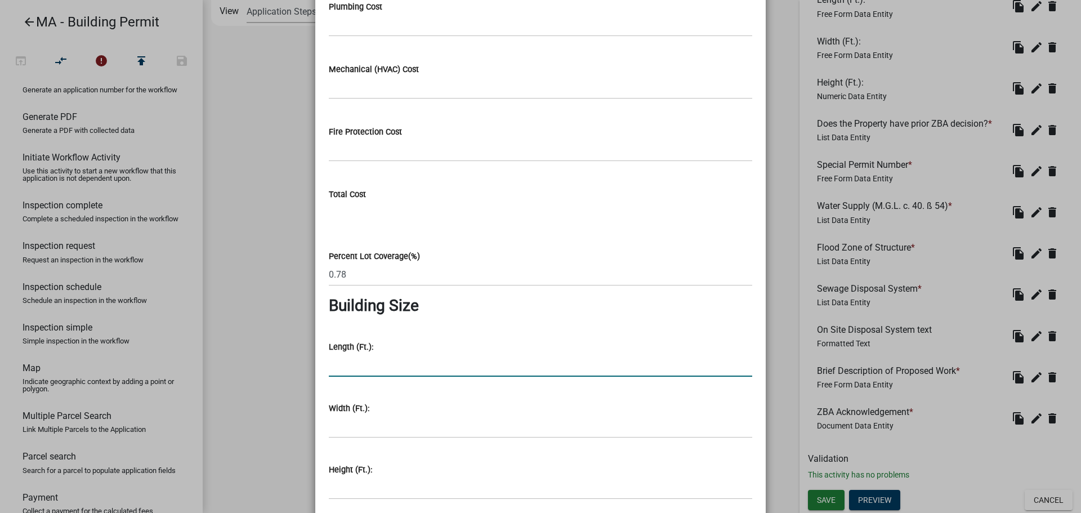
click at [419, 373] on input "Length (Ft.):" at bounding box center [540, 365] width 423 height 23
click at [422, 275] on input "0.78" at bounding box center [540, 274] width 423 height 23
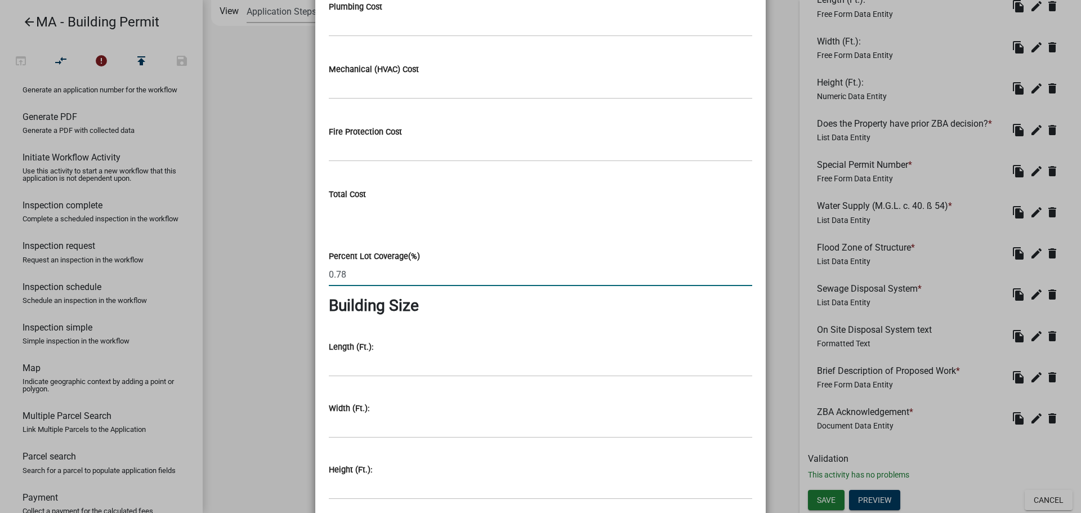
click at [445, 302] on h3 "Building Size" at bounding box center [540, 305] width 423 height 19
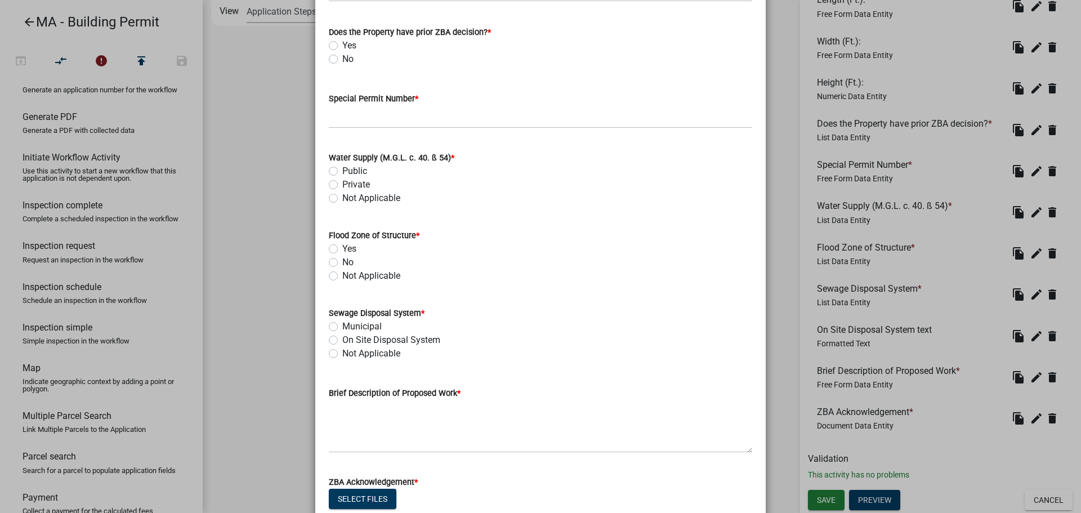
scroll to position [1929, 0]
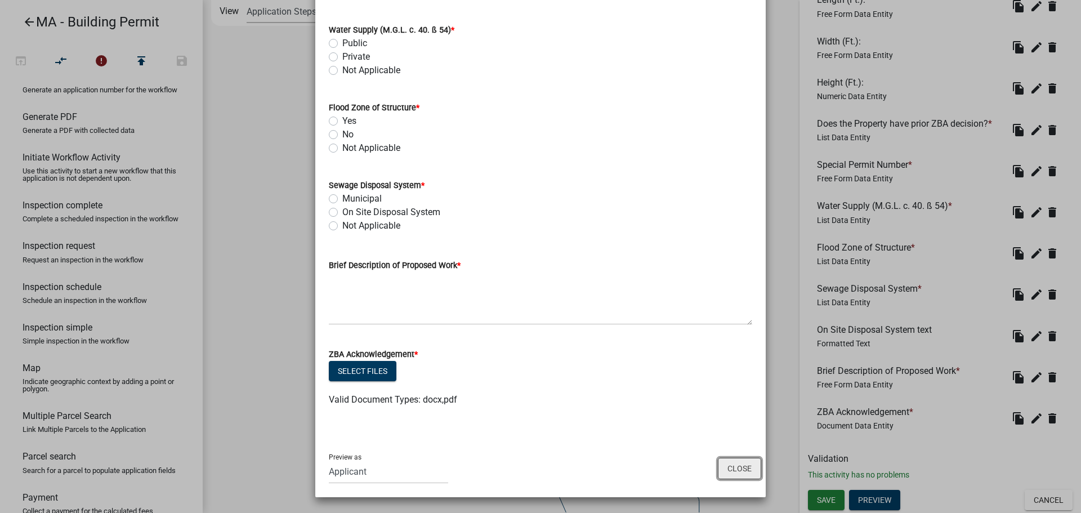
click at [728, 445] on button "Close" at bounding box center [739, 468] width 43 height 21
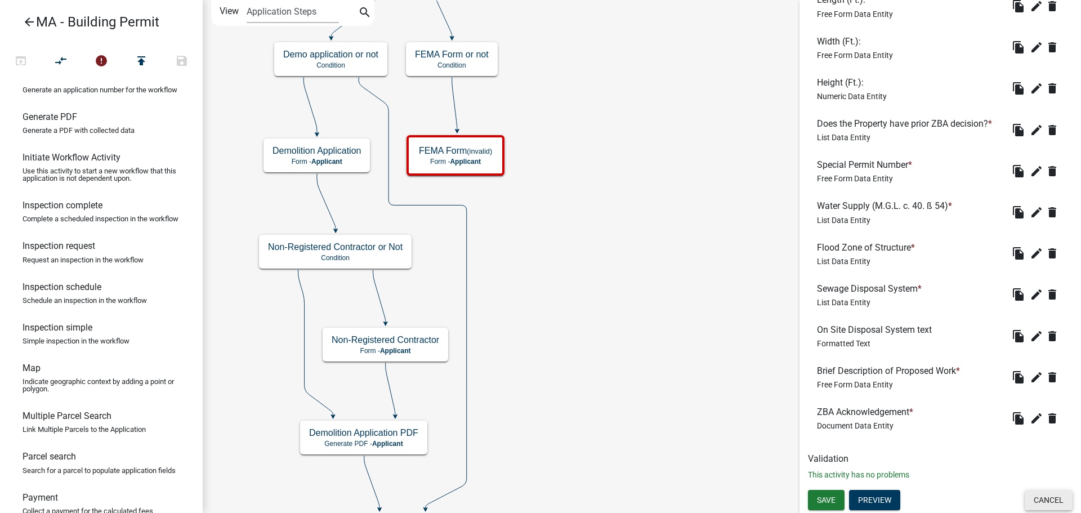
click at [864, 445] on button "Cancel" at bounding box center [1049, 500] width 48 height 20
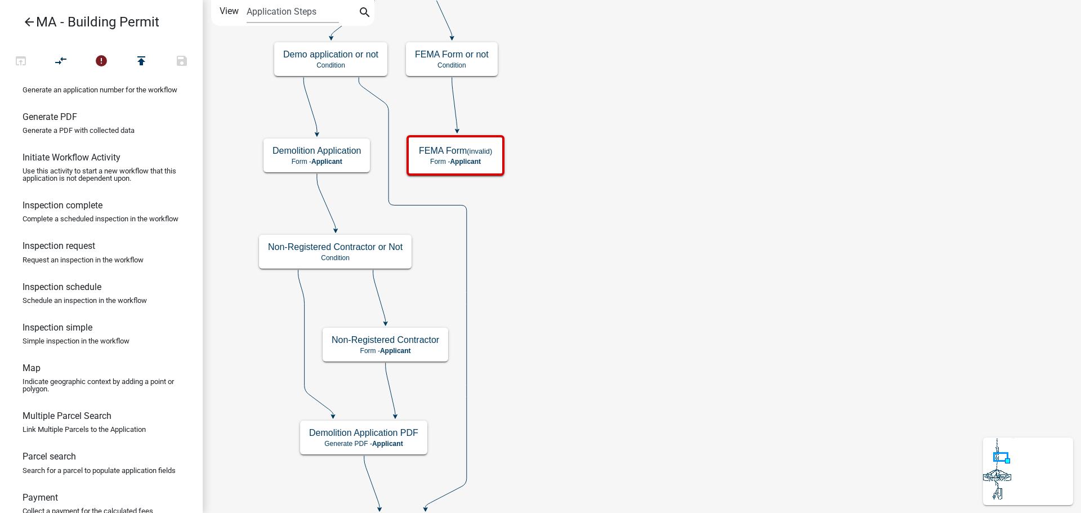
scroll to position [0, 0]
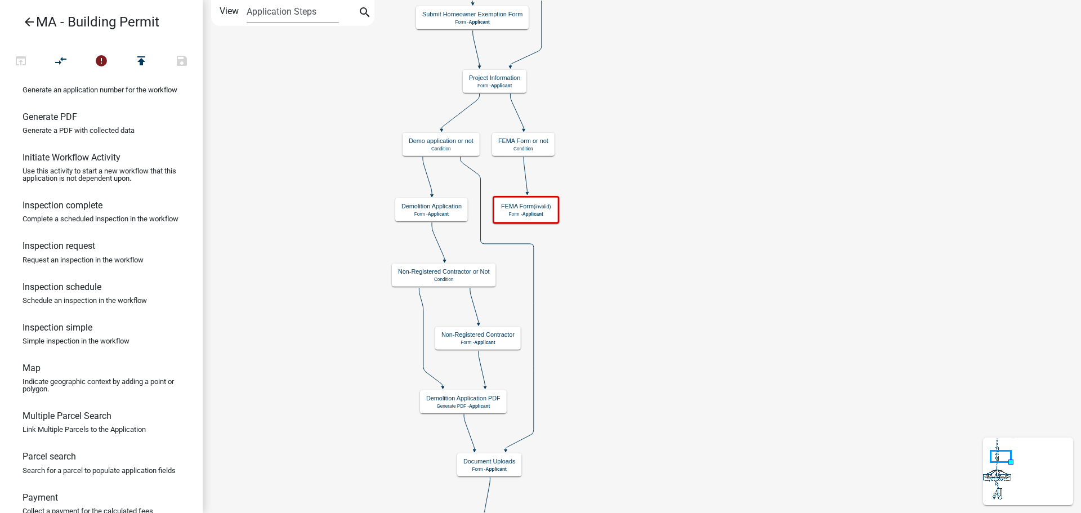
click at [537, 150] on p "Condition" at bounding box center [527, 149] width 50 height 6
